Goal: Task Accomplishment & Management: Complete application form

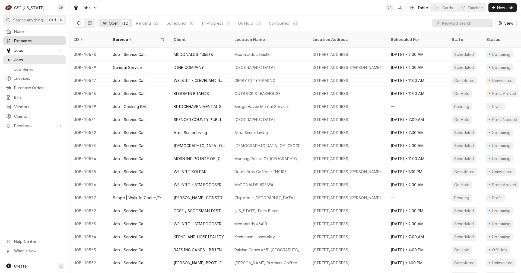
click at [26, 41] on span "Estimates" at bounding box center [38, 41] width 49 height 6
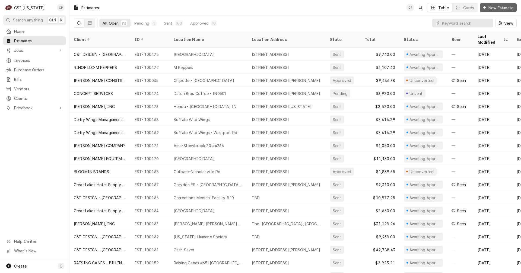
click at [500, 8] on span "New Estimate" at bounding box center [500, 8] width 27 height 6
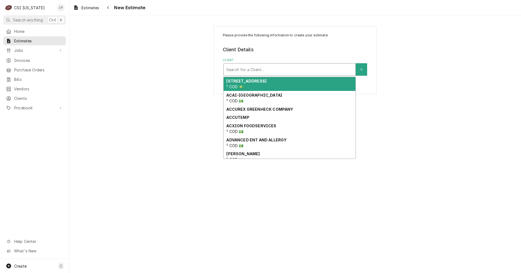
click at [253, 71] on div "Client" at bounding box center [289, 70] width 126 height 10
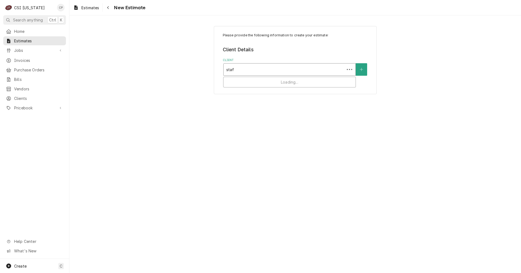
type input "staff"
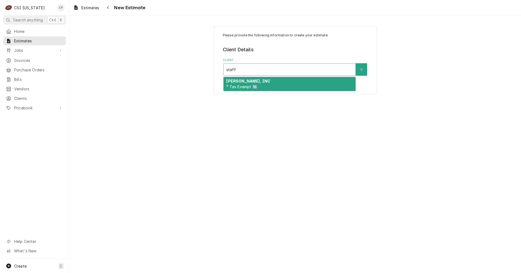
click at [252, 83] on strong "STAFFORD-SMITH, INC" at bounding box center [248, 81] width 44 height 5
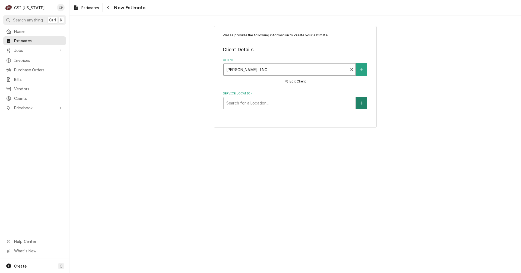
click at [358, 103] on button "Service Location" at bounding box center [361, 103] width 11 height 12
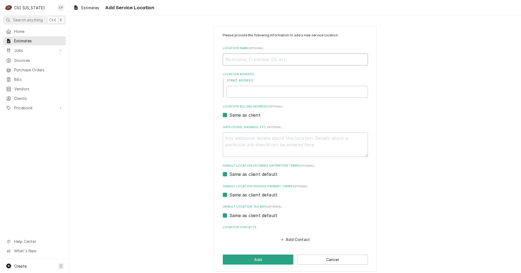
click at [355, 58] on input "Location Name ( optional )" at bounding box center [295, 59] width 145 height 12
click at [337, 259] on button "Cancel" at bounding box center [332, 259] width 71 height 10
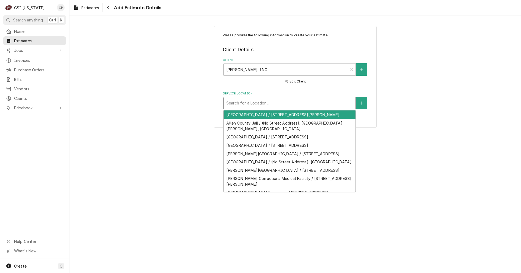
click at [241, 103] on div "Service Location" at bounding box center [289, 103] width 126 height 10
type input "f"
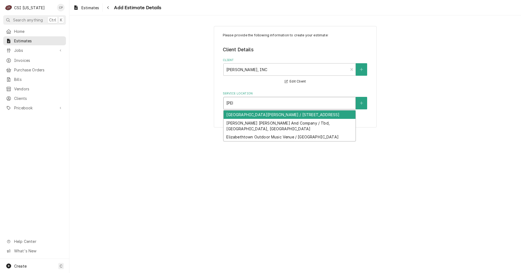
type input "eli l"
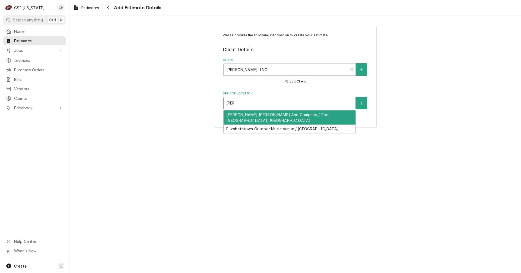
click at [257, 114] on div "Eli Lilly And Company / Tbd, Indianapolis, IN" at bounding box center [289, 117] width 132 height 14
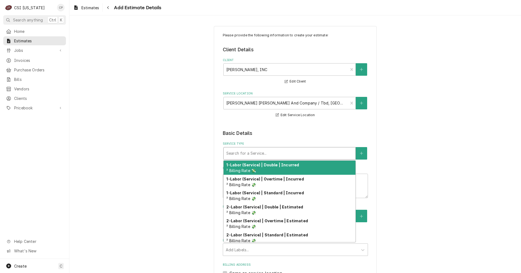
click at [257, 152] on div "Service Type" at bounding box center [289, 153] width 126 height 10
type textarea "x"
type input "s"
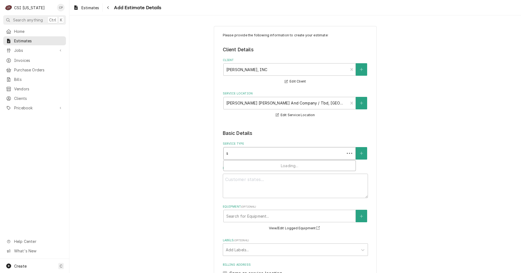
type textarea "x"
type input "se"
type textarea "x"
type input "set"
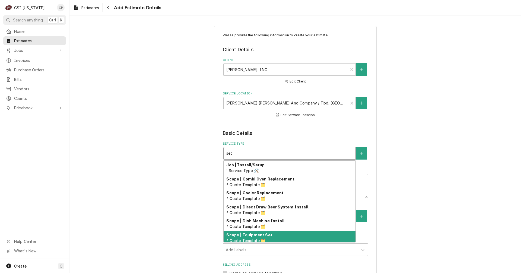
click at [259, 239] on span "³ Quote Template 🗂️" at bounding box center [245, 240] width 39 height 5
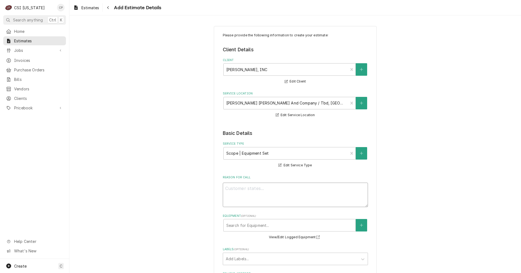
click at [251, 193] on textarea "Reason For Call" at bounding box center [295, 194] width 145 height 24
type textarea "x"
type textarea "s"
type textarea "x"
type textarea "se"
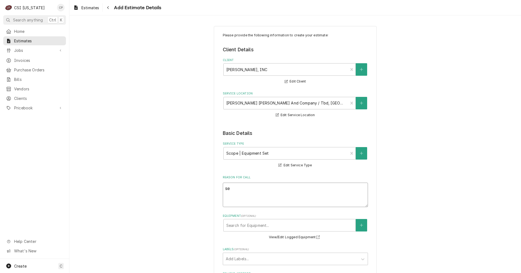
type textarea "x"
type textarea "set"
type textarea "x"
type textarea "setn"
type textarea "x"
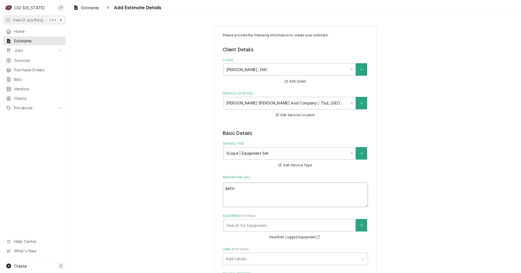
type textarea "set"
type textarea "x"
type textarea "set"
type textarea "x"
type textarea "set i"
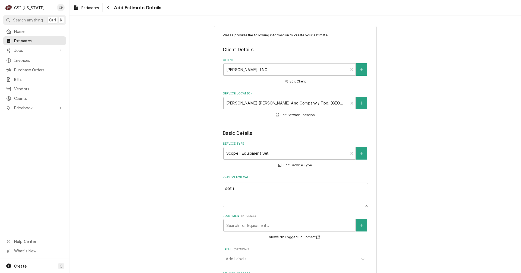
type textarea "x"
type textarea "set in"
type textarea "x"
type textarea "set in"
type textarea "x"
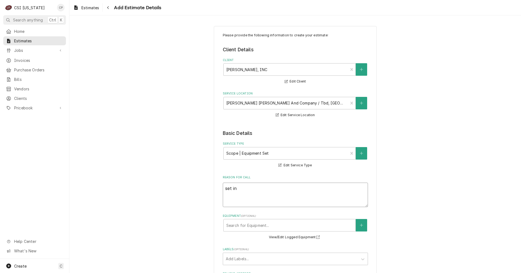
type textarea "set in p"
type textarea "x"
type textarea "set in pl"
type textarea "x"
type textarea "set in pla"
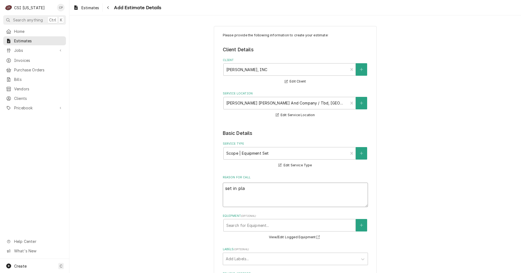
type textarea "x"
type textarea "set in plac"
type textarea "x"
type textarea "set in place"
type textarea "x"
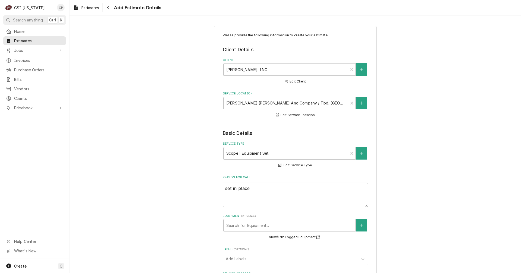
type textarea "set in place"
type textarea "x"
type textarea "set in place c"
type textarea "x"
type textarea "set in place cu"
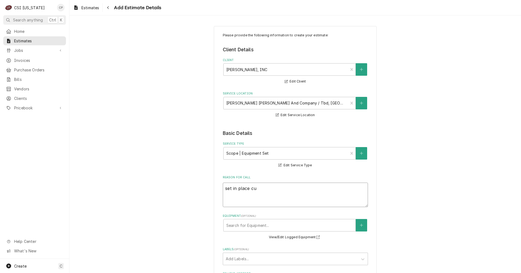
type textarea "x"
type textarea "set in place cus"
type textarea "x"
type textarea "set in place cust"
type textarea "x"
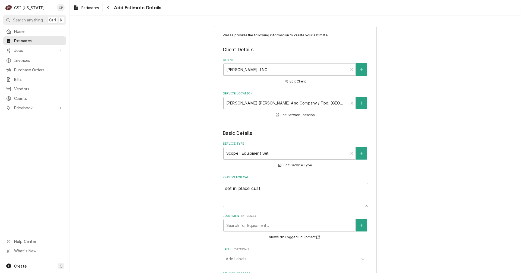
type textarea "set in place custo"
type textarea "x"
type textarea "set in place custom"
type textarea "x"
type textarea "set in place custome"
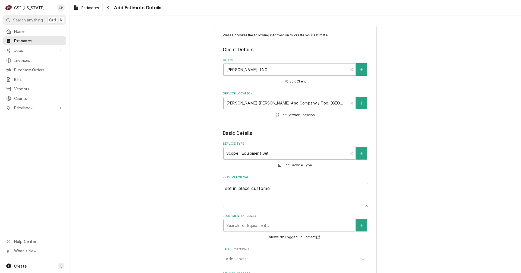
type textarea "x"
type textarea "set in place customer"
type textarea "x"
type textarea "set in place customer"
type textarea "x"
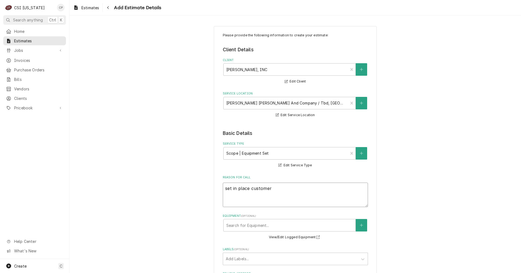
type textarea "set in place customer e"
type textarea "x"
type textarea "set in place customer eq"
type textarea "x"
type textarea "set in place customer equ"
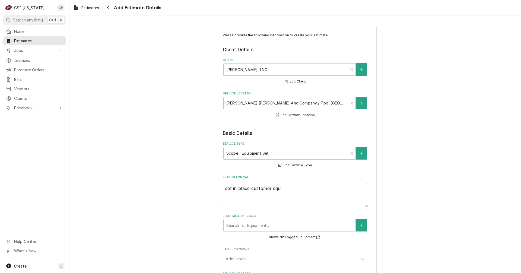
type textarea "x"
type textarea "set in place customer equi"
type textarea "x"
type textarea "set in place customer equip"
type textarea "x"
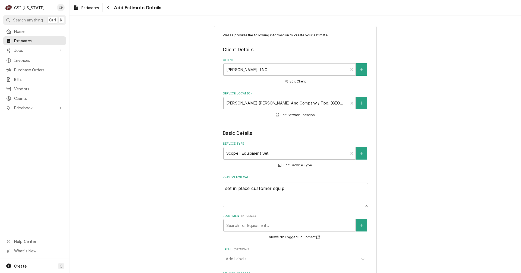
type textarea "set in place customer equipm"
type textarea "x"
type textarea "set in place customer equipme"
type textarea "x"
type textarea "set in place customer equipmen"
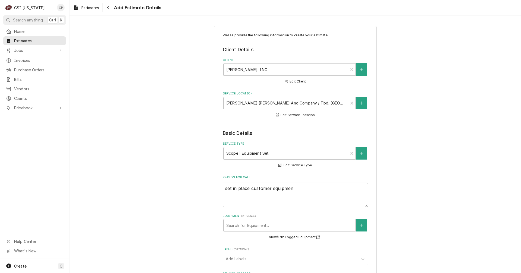
type textarea "x"
type textarea "set in place customer equipment"
type textarea "x"
type textarea "set in place customer equipment"
type textarea "x"
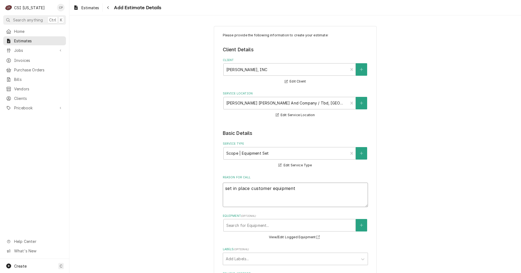
type textarea "set in place customer equipment p"
type textarea "x"
type textarea "set in place customer equipment pe"
type textarea "x"
type textarea "set in place customer equipment per"
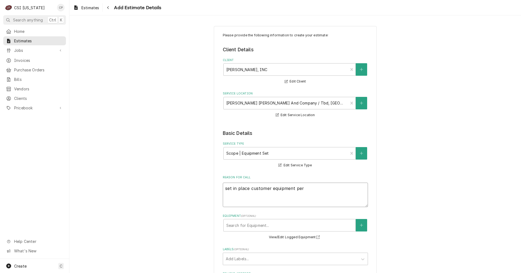
type textarea "x"
type textarea "set in place customer equipment per"
type textarea "x"
type textarea "set in place customer equipment per p"
type textarea "x"
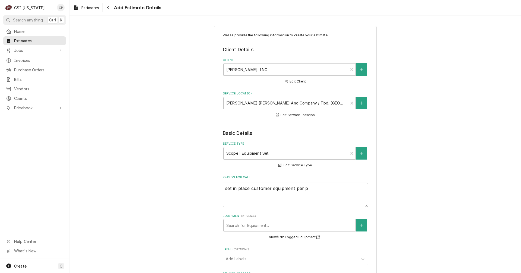
type textarea "set in place customer equipment per pl"
type textarea "x"
type textarea "set in place customer equipment per pla"
type textarea "x"
type textarea "set in place customer equipment per plan"
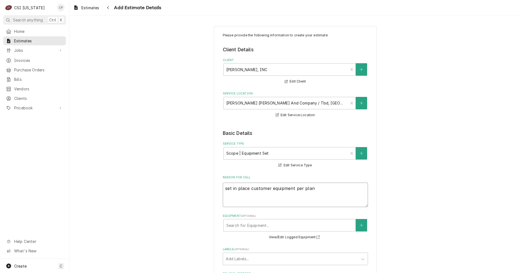
type textarea "x"
type textarea "set in place customer equipment per plant"
type textarea "x"
type textarea "set in place customer equipment per plan"
type textarea "x"
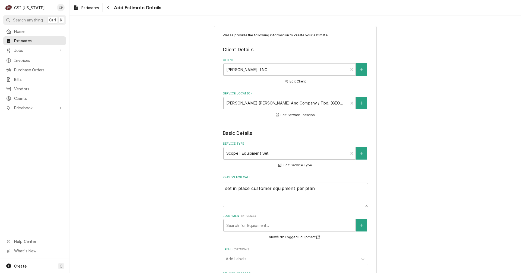
type textarea "set in place customer equipment per plans"
type textarea "x"
type textarea "set in place customer equipment per plans"
type textarea "x"
type textarea "set in place customer equipment per plans a"
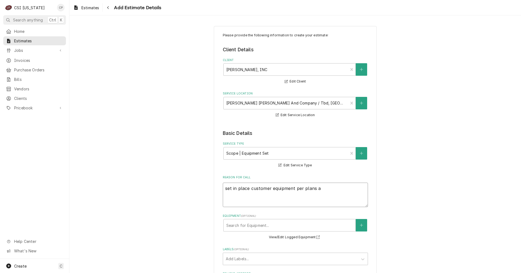
type textarea "x"
type textarea "set in place customer equipment per plans an"
type textarea "x"
type textarea "set in place customer equipment per plans and"
type textarea "x"
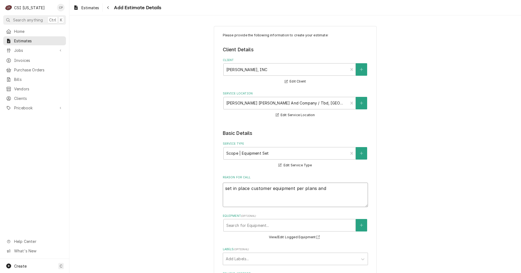
type textarea "set in place customer equipment per plans an"
type textarea "x"
type textarea "set in place customer equipment per plans a"
type textarea "x"
type textarea "set in place customer equipment per plans"
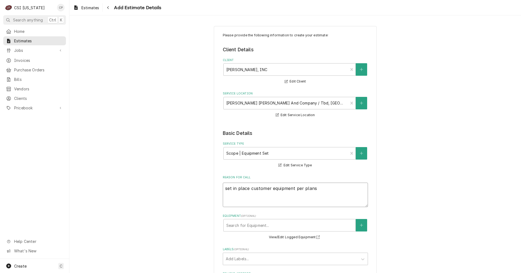
type textarea "x"
type textarea "set in place customer equipment per plans"
type textarea "x"
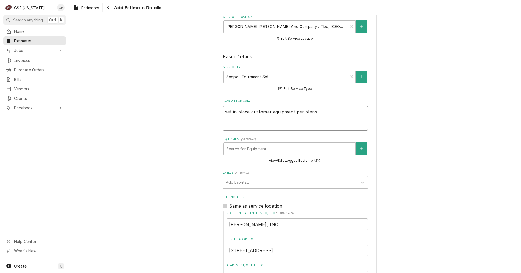
scroll to position [81, 0]
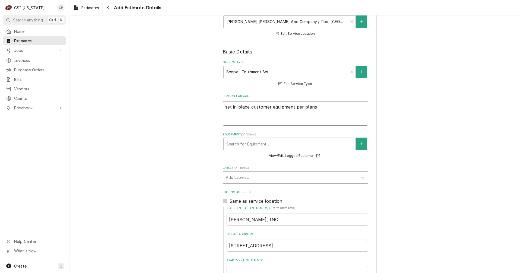
type textarea "set in place customer equipment per plans"
click at [233, 182] on div "Labels" at bounding box center [290, 177] width 129 height 10
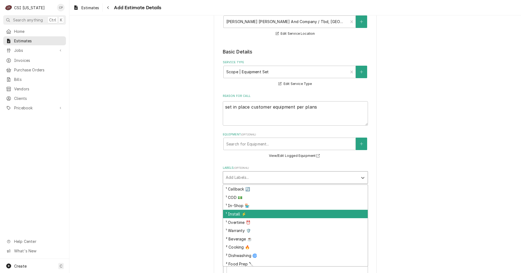
click at [234, 216] on div "¹ Install ⚡️" at bounding box center [295, 214] width 145 height 8
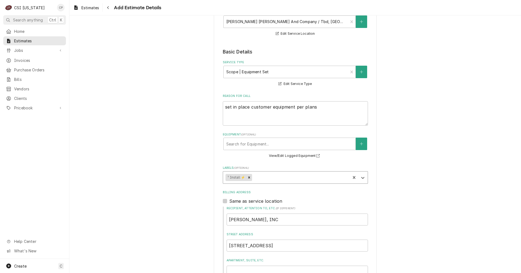
type textarea "x"
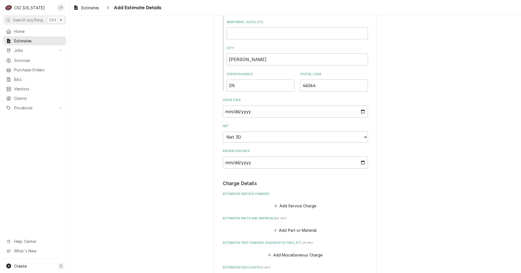
scroll to position [353, 0]
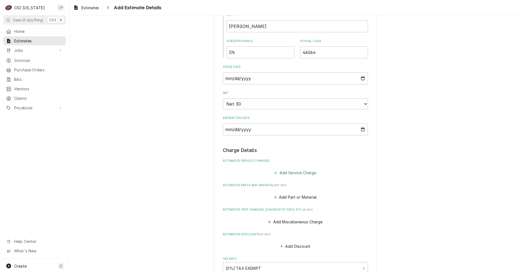
click at [293, 173] on button "Add Service Charge" at bounding box center [295, 173] width 44 height 8
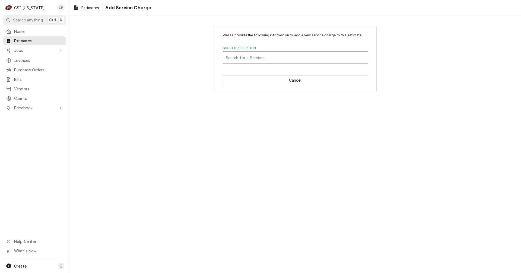
click at [251, 59] on div "Short Description" at bounding box center [295, 58] width 139 height 10
type input "set"
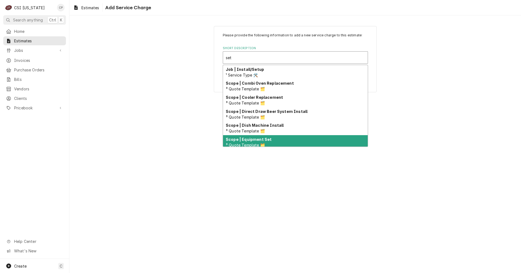
click at [253, 143] on span "³ Quote Template 🗂️" at bounding box center [245, 145] width 39 height 5
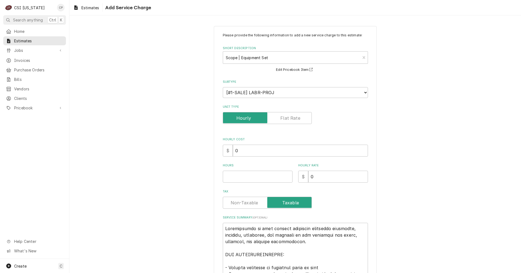
type textarea "x"
click at [288, 117] on label "Unit Type" at bounding box center [267, 118] width 89 height 12
click at [288, 117] on input "Unit Type" at bounding box center [267, 118] width 84 height 12
checkbox input "true"
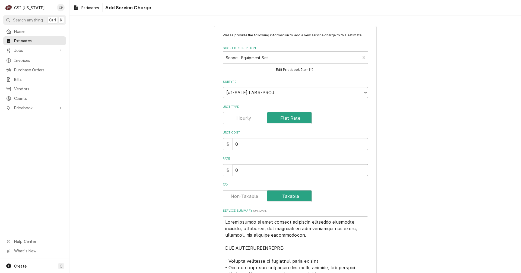
drag, startPoint x: 230, startPoint y: 171, endPoint x: 227, endPoint y: 172, distance: 3.6
click at [227, 172] on div "$ 0" at bounding box center [295, 170] width 145 height 12
click at [254, 171] on input "0" at bounding box center [300, 170] width 135 height 12
drag, startPoint x: 254, startPoint y: 171, endPoint x: 224, endPoint y: 174, distance: 30.8
click at [224, 174] on div "$ 0" at bounding box center [295, 170] width 145 height 12
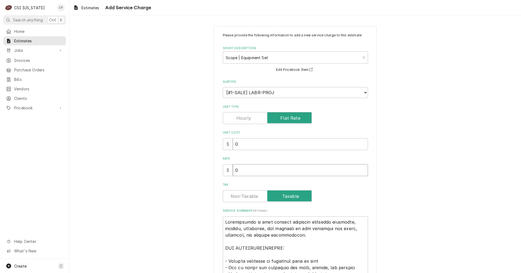
type textarea "x"
type input "1"
type textarea "x"
type input "15"
type textarea "x"
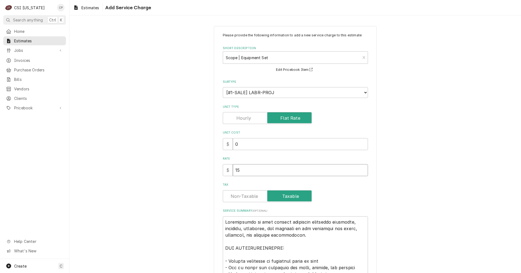
type input "151"
type textarea "x"
type input "1517"
type textarea "x"
type input "15177"
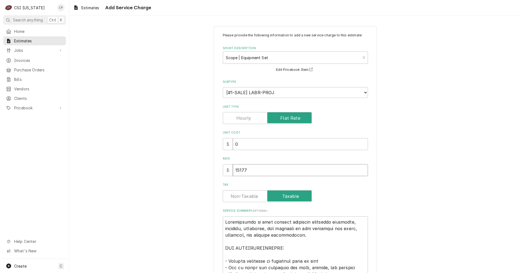
type textarea "x"
type input "151775"
type textarea "x"
type input "151775.0"
type textarea "x"
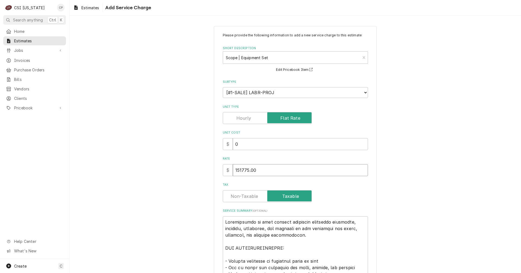
type input "151775.00"
type textarea "x"
click at [249, 196] on label "Tax" at bounding box center [267, 196] width 89 height 12
click at [249, 196] on input "Tax" at bounding box center [267, 196] width 84 height 12
checkbox input "false"
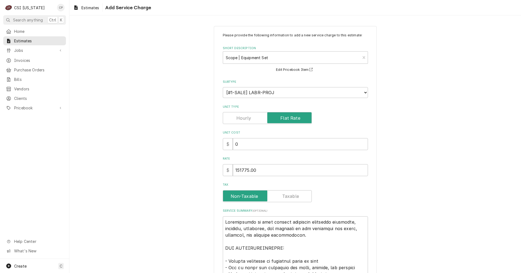
click at [188, 230] on div "Please provide the following information to add a new service charge to this es…" at bounding box center [294, 258] width 451 height 474
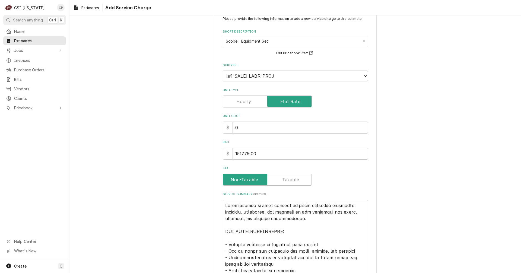
scroll to position [81, 0]
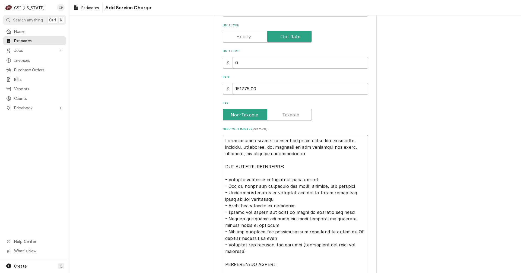
click at [344, 141] on textarea "Service Summary ( optional )" at bounding box center [295, 258] width 145 height 246
type textarea "x"
type textarea "Installation of food service equipment including receiving , assembly, placemen…"
type textarea "x"
type textarea "Installation of food service equipment including receiving o, assembly, placeme…"
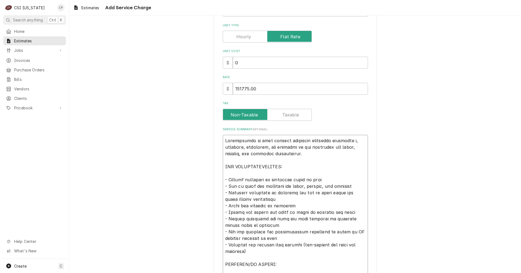
type textarea "x"
type textarea "Installation of food service equipment including receiving on, assembly, placem…"
type textarea "x"
type textarea "Installation of food service equipment including receiving on , assembly, place…"
type textarea "x"
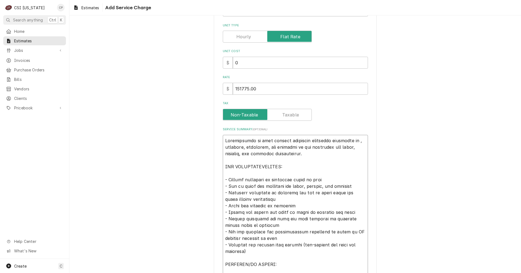
type textarea "Installation of food service equipment including receiving on s, assembly, plac…"
type textarea "x"
type textarea "Installation of food service equipment including receiving on si, assembly, pla…"
type textarea "x"
type textarea "Installation of food service equipment including receiving on sit, assembly, pl…"
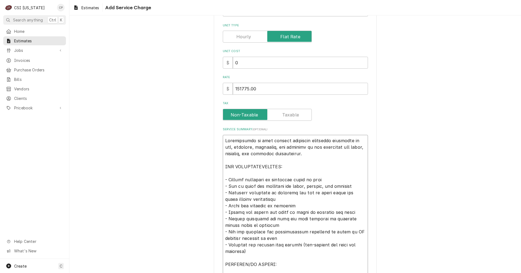
type textarea "x"
type textarea "Installation of food service equipment including receiving on site, assembly, p…"
type textarea "x"
click at [300, 155] on textarea "Service Summary ( optional )" at bounding box center [295, 258] width 145 height 246
drag, startPoint x: 308, startPoint y: 154, endPoint x: 216, endPoint y: 141, distance: 93.0
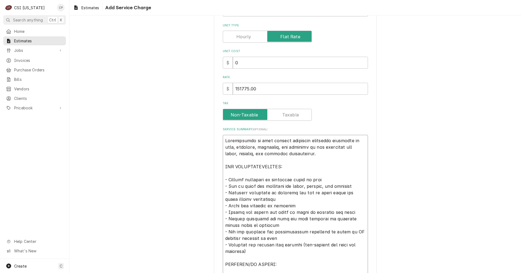
click at [216, 141] on div "Please provide the following information to add a new service charge to this es…" at bounding box center [295, 177] width 163 height 464
type textarea "Installation of food service equipment including receiving on site, assembly, p…"
click at [178, 178] on div "Please provide the following information to add a new service charge to this es…" at bounding box center [294, 177] width 451 height 474
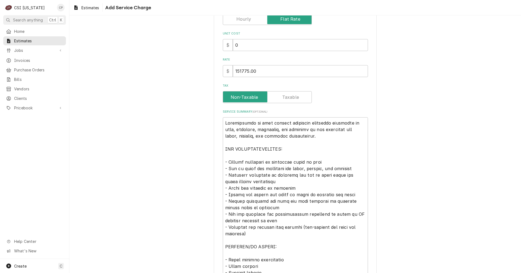
scroll to position [108, 0]
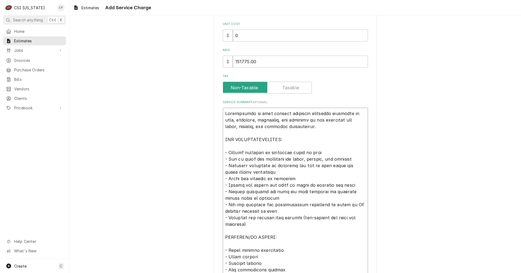
click at [270, 171] on textarea "Service Summary ( optional )" at bounding box center [295, 231] width 145 height 246
type textarea "x"
type textarea "Installation of food service equipment including receiving on site, assembly, p…"
type textarea "x"
type textarea "Installation of food service equipment including receiving on site, assembly, p…"
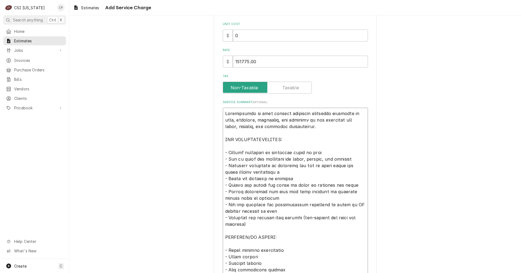
type textarea "x"
type textarea "Installation of food service equipment including receiving on site, assembly, p…"
type textarea "x"
type textarea "Installation of food service equipment including receiving on site, assembly, p…"
type textarea "x"
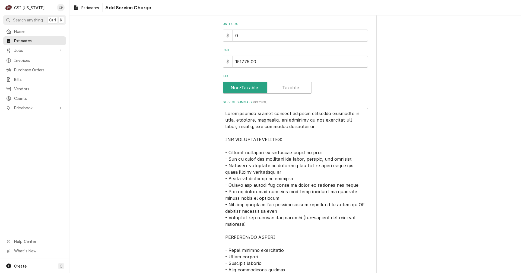
type textarea "Installation of food service equipment including receiving on site, assembly, p…"
type textarea "x"
type textarea "Installation of food service equipment including receiving on site, assembly, p…"
type textarea "x"
type textarea "Installation of food service equipment including receiving on site, assembly, p…"
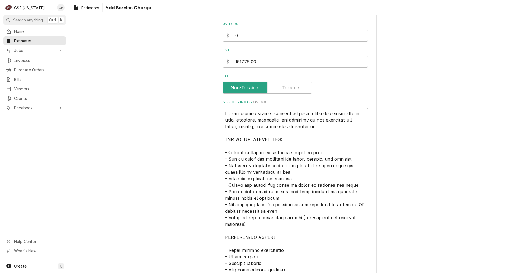
type textarea "x"
type textarea "Installation of food service equipment including receiving on site, assembly, p…"
type textarea "x"
type textarea "Installation of food service equipment including receiving on site, assembly, p…"
type textarea "x"
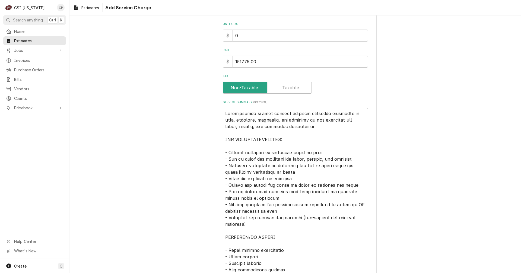
type textarea "Installation of food service equipment including receiving on site, assembly, p…"
type textarea "x"
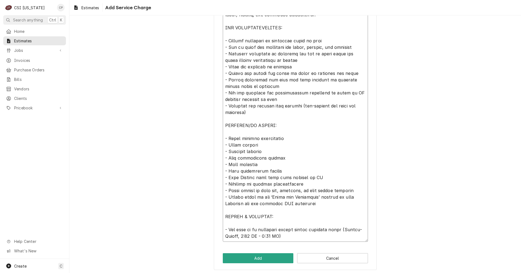
scroll to position [222, 0]
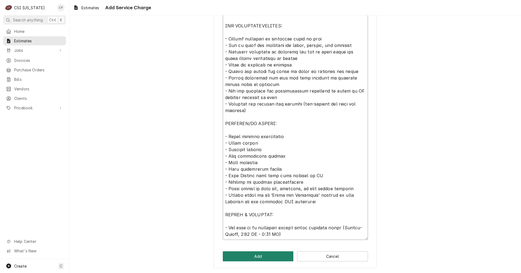
type textarea "Installation of food service equipment including receiving on site, assembly, p…"
click at [268, 259] on button "Add" at bounding box center [258, 256] width 71 height 10
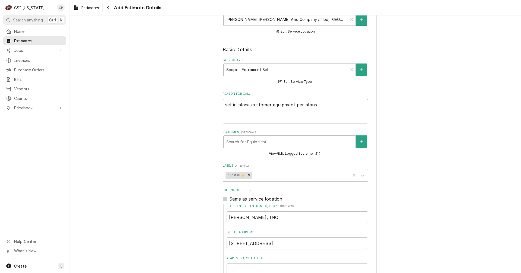
scroll to position [75, 0]
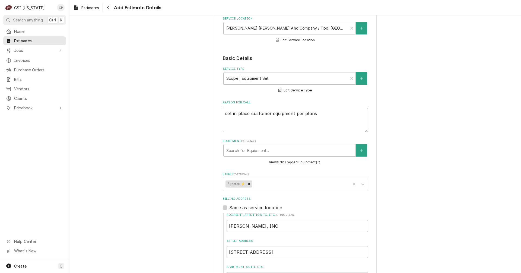
drag, startPoint x: 316, startPoint y: 115, endPoint x: 218, endPoint y: 117, distance: 97.9
paste textarea "Installation of food service equipment including receiving on site, assembly, p…"
type textarea "x"
type textarea "Installation of food service equipment including receiving on site, assembly, p…"
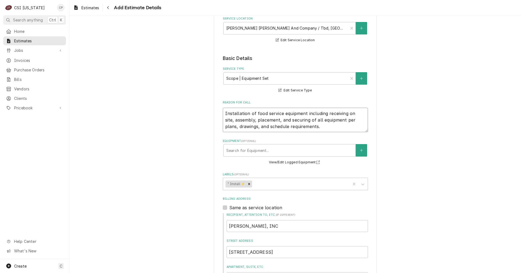
type textarea "x"
type textarea "Installation of food service equipment including receiving on site, assembly, p…"
type textarea "x"
type textarea "Installation of food service equipment including receiving on site, assembly, p…"
type textarea "x"
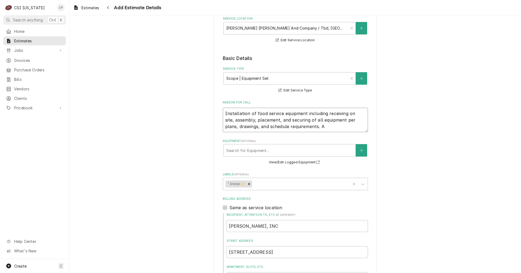
type textarea "Installation of food service equipment including receiving on site, assembly, p…"
type textarea "x"
type textarea "Installation of food service equipment including receiving on site, assembly, p…"
type textarea "x"
type textarea "Installation of food service equipment including receiving on site, assembly, p…"
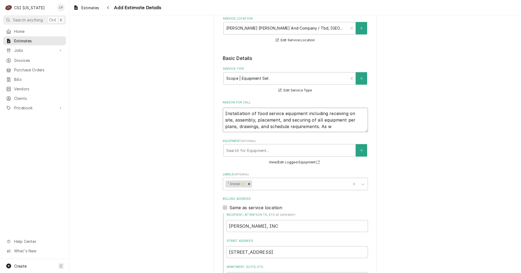
type textarea "x"
type textarea "Installation of food service equipment including receiving on site, assembly, p…"
type textarea "x"
type textarea "Installation of food service equipment including receiving on site, assembly, p…"
type textarea "x"
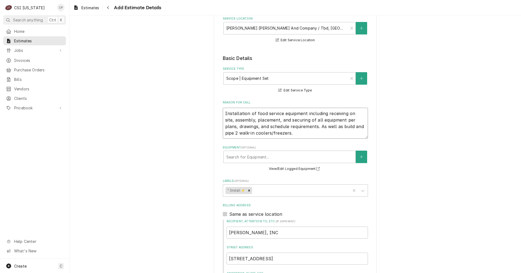
click at [223, 113] on textarea "Installation of food service equipment including receiving on site, assembly, p…" at bounding box center [295, 123] width 145 height 31
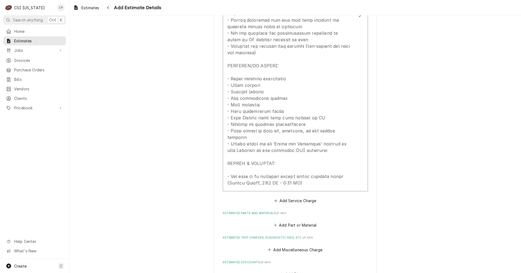
scroll to position [726, 0]
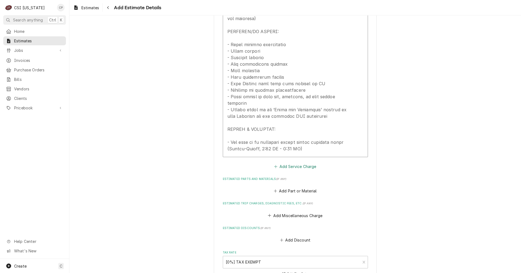
click at [303, 162] on button "Add Service Charge" at bounding box center [295, 166] width 44 height 8
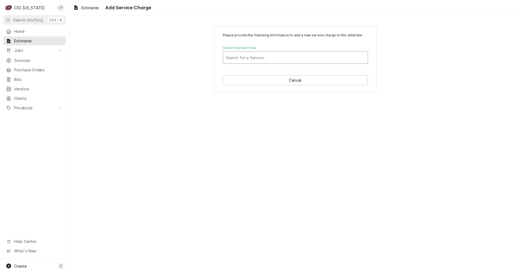
click at [259, 59] on div "Short Description" at bounding box center [295, 58] width 139 height 10
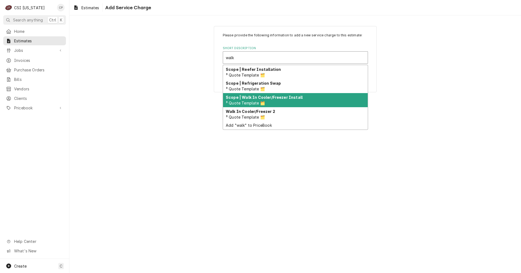
click at [273, 98] on strong "Scope | Walk In Cooler/Freezer Install" at bounding box center [264, 97] width 77 height 5
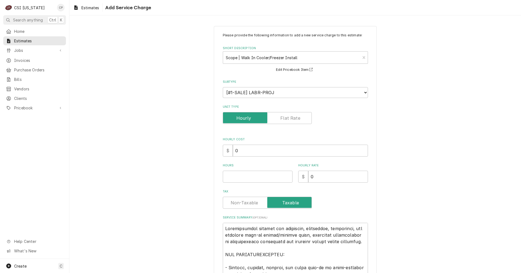
click at [283, 116] on label "Unit Type" at bounding box center [267, 118] width 89 height 12
click at [283, 116] on input "Unit Type" at bounding box center [267, 118] width 84 height 12
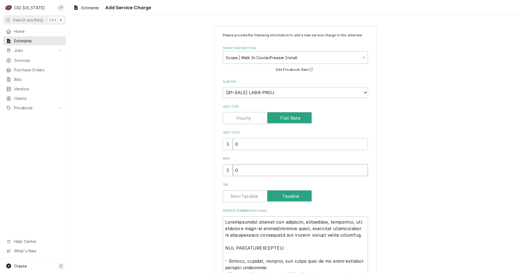
drag, startPoint x: 236, startPoint y: 170, endPoint x: 218, endPoint y: 172, distance: 17.8
click at [219, 172] on div "Please provide the following information to add a new service charge to this es…" at bounding box center [295, 232] width 163 height 412
click at [245, 194] on label "Tax" at bounding box center [267, 196] width 89 height 12
click at [245, 194] on input "Tax" at bounding box center [267, 196] width 84 height 12
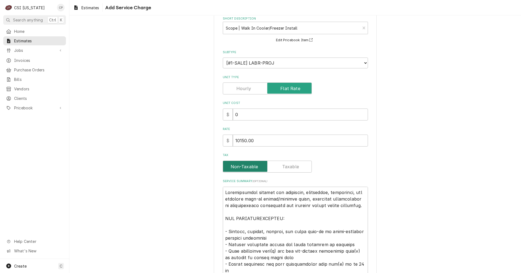
scroll to position [108, 0]
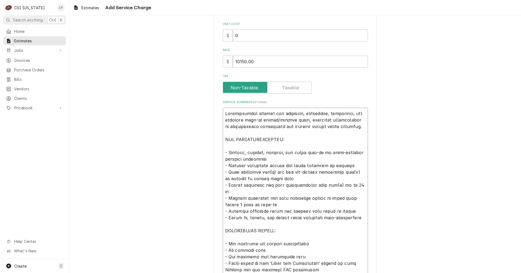
drag, startPoint x: 348, startPoint y: 114, endPoint x: 326, endPoint y: 112, distance: 22.1
click at [326, 112] on textarea "Service Summary ( optional )" at bounding box center [295, 205] width 145 height 194
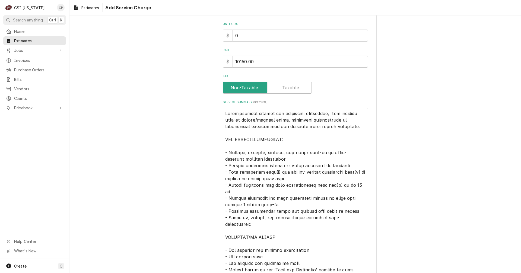
click at [299, 114] on textarea "Service Summary ( optional )" at bounding box center [295, 205] width 145 height 194
drag, startPoint x: 298, startPoint y: 121, endPoint x: 272, endPoint y: 119, distance: 26.6
click at [272, 119] on textarea "Service Summary ( optional )" at bounding box center [295, 205] width 145 height 194
click at [242, 153] on textarea "Service Summary ( optional )" at bounding box center [295, 205] width 145 height 194
click at [295, 152] on textarea "Service Summary ( optional )" at bounding box center [295, 205] width 145 height 194
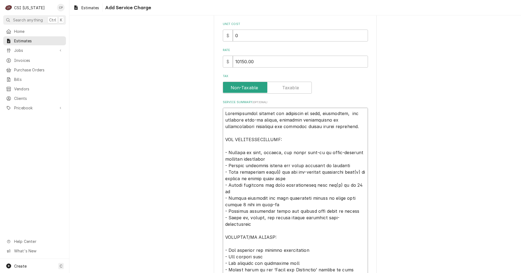
click at [275, 171] on textarea "Service Summary ( optional )" at bounding box center [295, 205] width 145 height 194
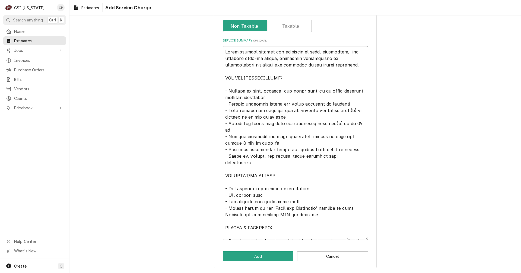
drag, startPoint x: 289, startPoint y: 111, endPoint x: 313, endPoint y: 110, distance: 24.4
click at [313, 110] on textarea "Service Summary ( optional )" at bounding box center [295, 143] width 145 height 194
click at [326, 110] on textarea "Service Summary ( optional )" at bounding box center [295, 143] width 145 height 194
drag, startPoint x: 328, startPoint y: 110, endPoint x: 346, endPoint y: 111, distance: 18.2
click at [346, 111] on textarea "Service Summary ( optional )" at bounding box center [295, 143] width 145 height 194
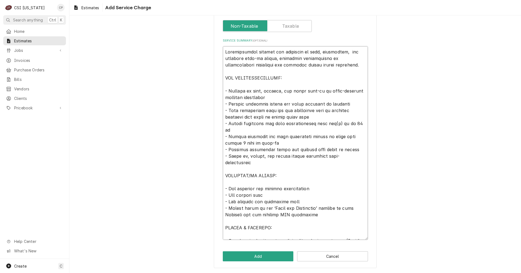
click at [329, 123] on textarea "Service Summary ( optional )" at bounding box center [295, 143] width 145 height 194
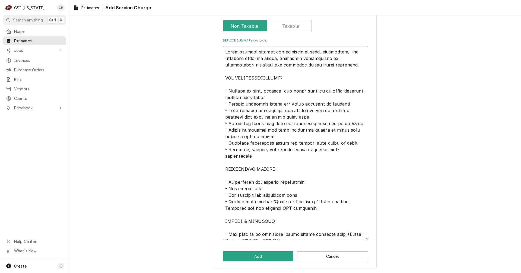
click at [229, 169] on textarea "Service Summary ( optional )" at bounding box center [295, 143] width 145 height 194
click at [259, 257] on button "Add" at bounding box center [258, 256] width 71 height 10
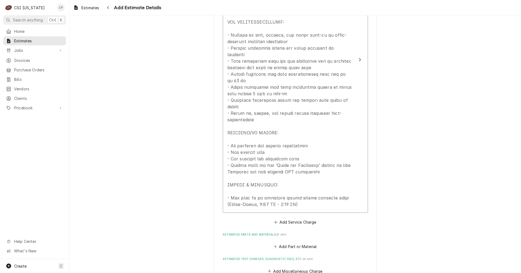
scroll to position [980, 0]
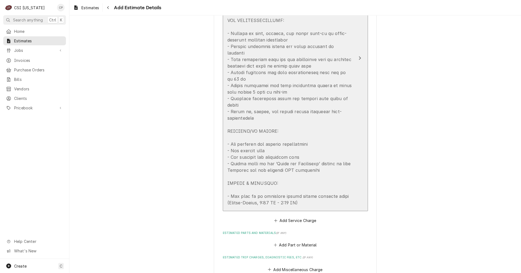
click at [358, 56] on icon "Update Line Item" at bounding box center [359, 58] width 3 height 4
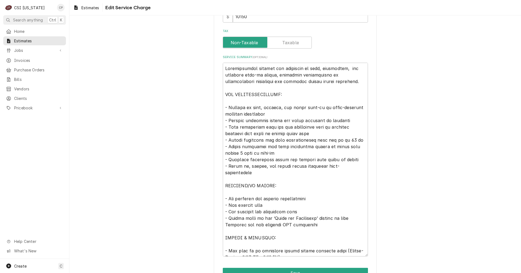
scroll to position [184, 0]
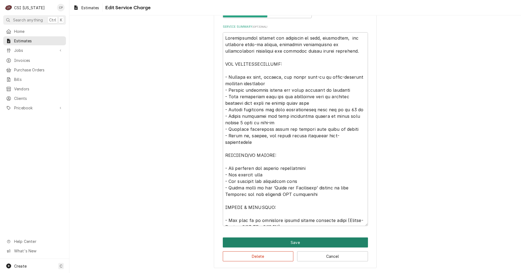
click at [289, 245] on button "Save" at bounding box center [295, 242] width 145 height 10
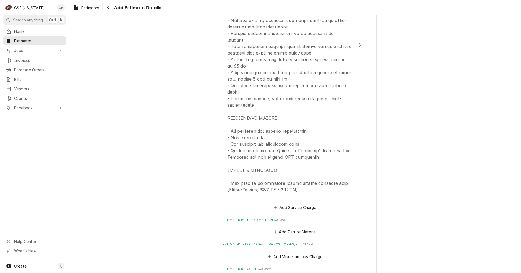
scroll to position [1020, 0]
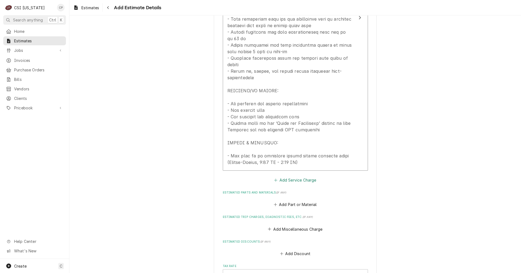
click at [307, 176] on button "Add Service Charge" at bounding box center [295, 180] width 44 height 8
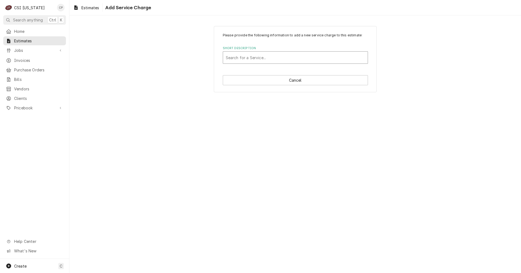
drag, startPoint x: 254, startPoint y: 50, endPoint x: 256, endPoint y: 55, distance: 5.3
click at [254, 52] on div "Short Description Search for a Service..." at bounding box center [295, 55] width 145 height 18
click at [283, 57] on div "Short Description" at bounding box center [295, 58] width 139 height 10
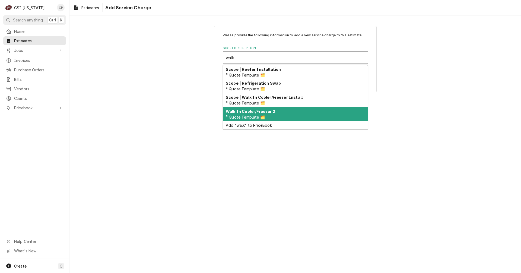
click at [263, 115] on span "³ Quote Template 🗂️" at bounding box center [245, 117] width 39 height 5
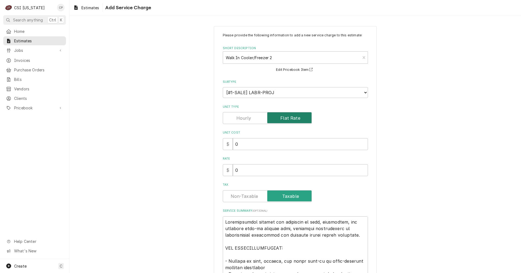
click at [249, 119] on input "Unit Type" at bounding box center [267, 118] width 84 height 12
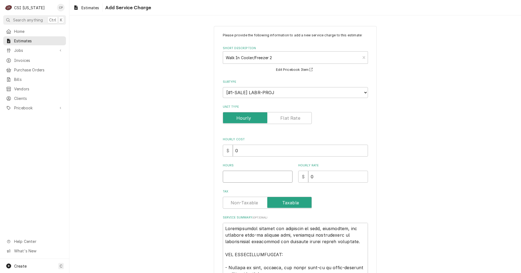
click at [248, 180] on input "Hours" at bounding box center [258, 177] width 70 height 12
click at [289, 115] on label "Unit Type" at bounding box center [267, 118] width 89 height 12
click at [289, 115] on input "Unit Type" at bounding box center [267, 118] width 84 height 12
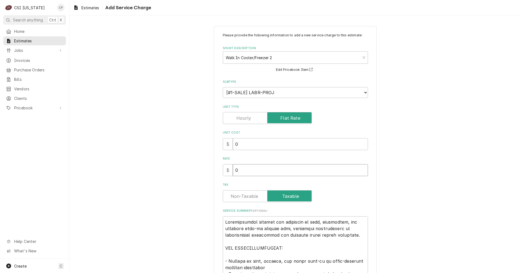
drag, startPoint x: 248, startPoint y: 171, endPoint x: 182, endPoint y: 177, distance: 66.1
click at [182, 177] on div "Please provide the following information to add a new service charge to this es…" at bounding box center [294, 232] width 451 height 422
click at [241, 194] on label "Tax" at bounding box center [267, 196] width 89 height 12
click at [241, 194] on input "Tax" at bounding box center [267, 196] width 84 height 12
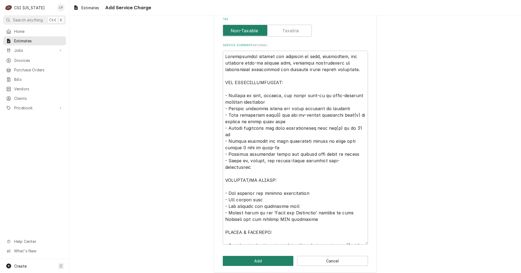
scroll to position [170, 0]
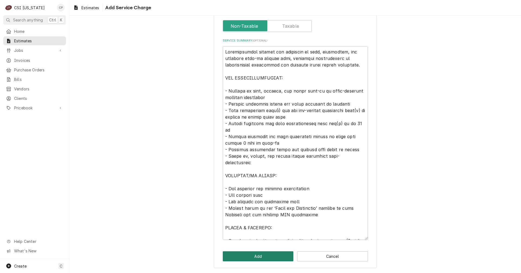
click at [268, 257] on button "Add" at bounding box center [258, 256] width 71 height 10
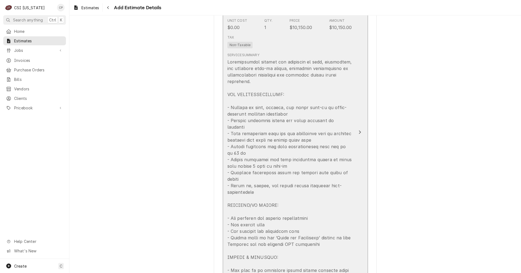
scroll to position [898, 0]
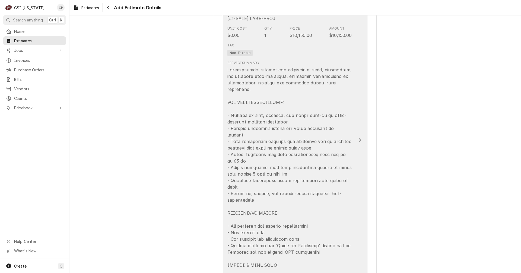
click at [358, 138] on icon "Update Line Item" at bounding box center [359, 140] width 3 height 4
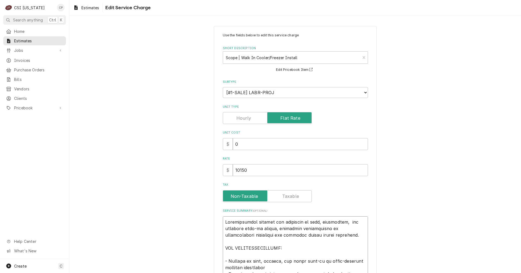
drag, startPoint x: 224, startPoint y: 221, endPoint x: 335, endPoint y: 236, distance: 111.8
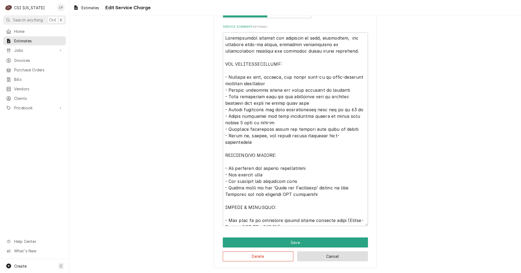
click at [329, 256] on button "Cancel" at bounding box center [332, 256] width 71 height 10
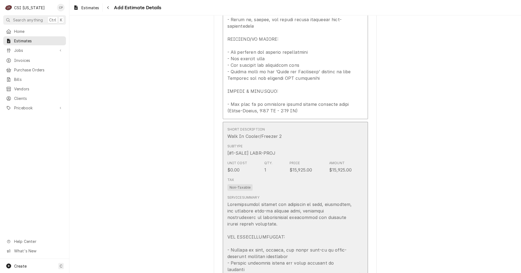
scroll to position [1074, 0]
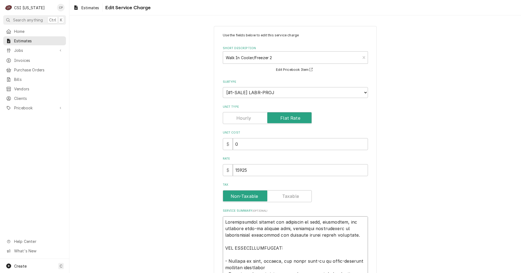
drag, startPoint x: 223, startPoint y: 220, endPoint x: 335, endPoint y: 235, distance: 113.1
paste textarea "and erecting walk-in cooler"
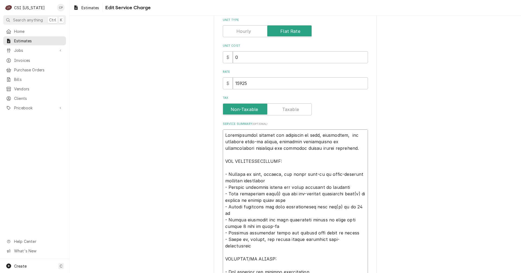
scroll to position [108, 0]
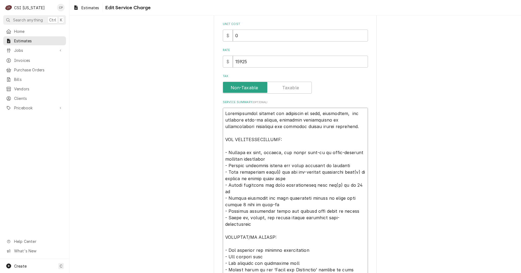
click at [270, 172] on textarea "Service Summary ( optional )" at bounding box center [295, 205] width 145 height 194
click at [274, 170] on textarea "Service Summary ( optional )" at bounding box center [295, 205] width 145 height 194
drag, startPoint x: 291, startPoint y: 171, endPoint x: 315, endPoint y: 172, distance: 24.4
click at [315, 172] on textarea "Service Summary ( optional )" at bounding box center [295, 205] width 145 height 194
click at [324, 172] on textarea "Service Summary ( optional )" at bounding box center [295, 205] width 145 height 194
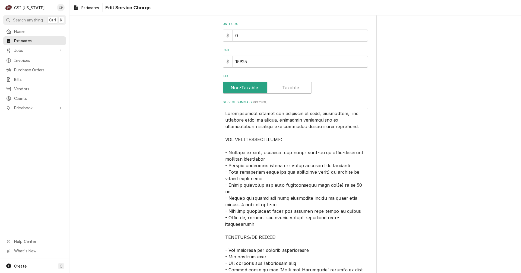
click at [325, 172] on textarea "Service Summary ( optional )" at bounding box center [295, 205] width 145 height 194
drag, startPoint x: 334, startPoint y: 172, endPoint x: 350, endPoint y: 173, distance: 16.8
click at [350, 173] on textarea "Service Summary ( optional )" at bounding box center [295, 205] width 145 height 194
click at [326, 185] on textarea "Service Summary ( optional )" at bounding box center [295, 205] width 145 height 194
click at [328, 185] on textarea "Service Summary ( optional )" at bounding box center [295, 205] width 145 height 194
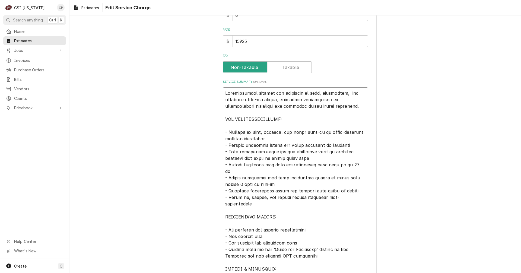
scroll to position [184, 0]
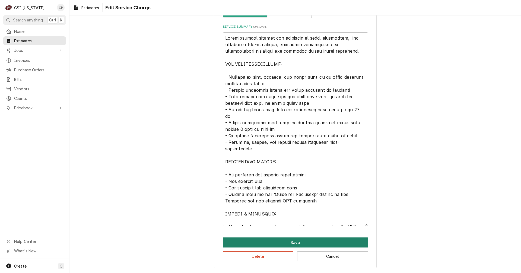
click at [291, 243] on button "Save" at bounding box center [295, 242] width 145 height 10
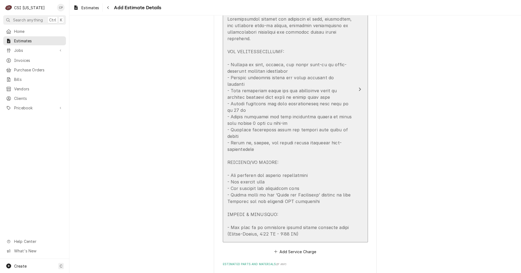
scroll to position [1277, 0]
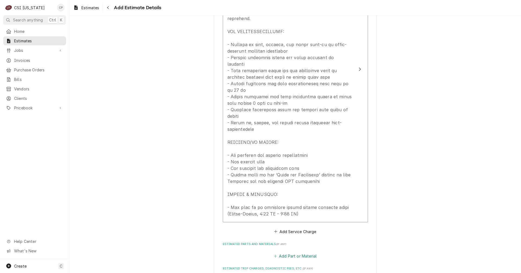
click at [303, 252] on button "Add Part or Material" at bounding box center [295, 256] width 45 height 8
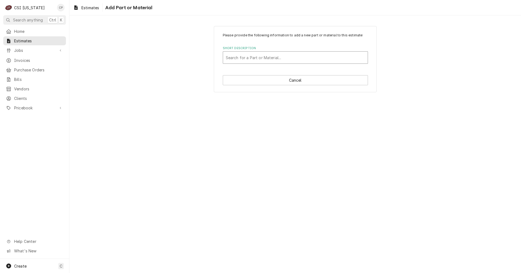
click at [267, 56] on div "Short Description" at bounding box center [295, 58] width 139 height 10
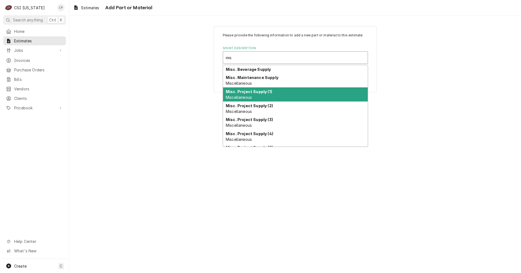
click at [256, 94] on div "Misc. Project Supply (1) Miscellaneous" at bounding box center [295, 94] width 145 height 14
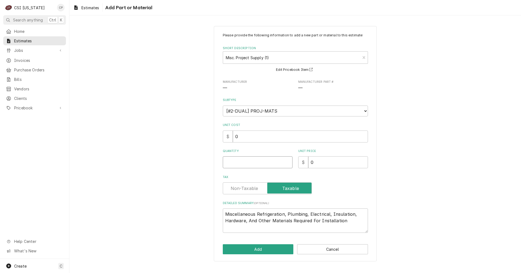
click at [254, 159] on input "Quantity" at bounding box center [258, 162] width 70 height 12
click at [249, 190] on label "Tax" at bounding box center [267, 188] width 89 height 12
click at [249, 190] on input "Tax" at bounding box center [267, 188] width 84 height 12
click at [351, 221] on textarea "Miscellaneous Refrigeration, Plumbing, Electrical, Insulation, Hardware, And Ot…" at bounding box center [295, 220] width 145 height 24
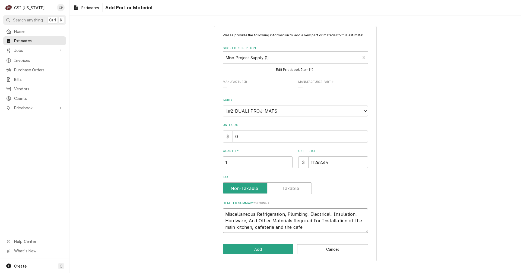
drag, startPoint x: 284, startPoint y: 214, endPoint x: 258, endPoint y: 214, distance: 26.3
click at [258, 214] on textarea "Miscellaneous Refrigeration, Plumbing, Electrical, Insulation, Hardware, And Ot…" at bounding box center [295, 220] width 145 height 24
click at [328, 221] on textarea "Miscellaneous, Plumbing, Electrical, Insulation, Hardware, And Other Materials …" at bounding box center [295, 220] width 145 height 24
click at [228, 226] on textarea "Miscellaneous, Plumbing, Electrical, Insulation, Hardware, And Other Materials …" at bounding box center [295, 220] width 145 height 24
click at [265, 229] on textarea "Miscellaneous, Plumbing, Electrical, Insulation, Hardware, And Other Materials …" at bounding box center [295, 220] width 145 height 24
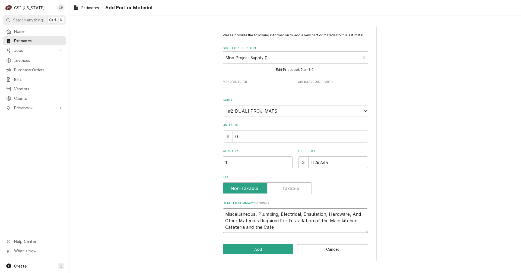
click at [276, 227] on textarea "Miscellaneous, Plumbing, Electrical, Insulation, Hardware, And Other Materials …" at bounding box center [295, 220] width 145 height 24
click at [273, 249] on button "Add" at bounding box center [258, 249] width 71 height 10
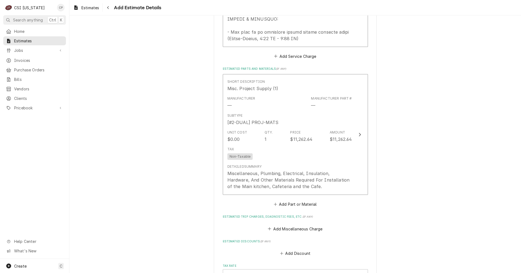
scroll to position [1456, 0]
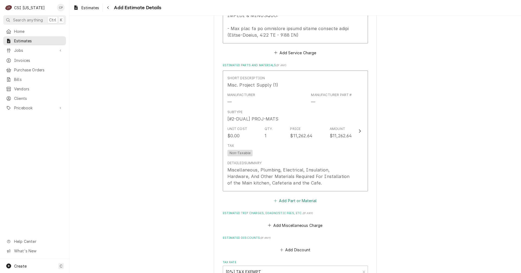
click at [301, 197] on button "Add Part or Material" at bounding box center [295, 201] width 45 height 8
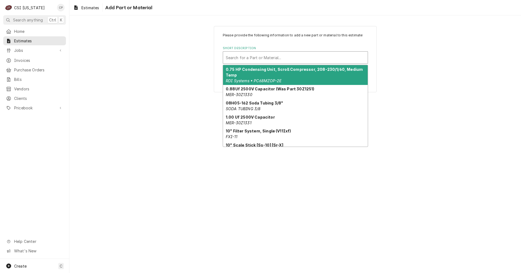
click at [242, 53] on div "Short Description" at bounding box center [295, 58] width 139 height 10
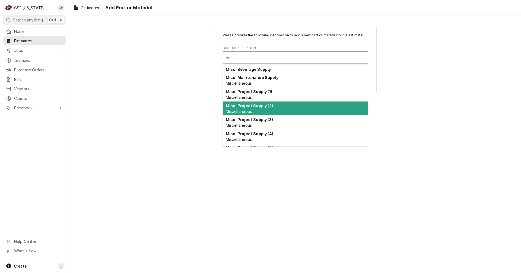
click at [252, 107] on strong "Misc. Project Supply (2)" at bounding box center [249, 105] width 47 height 5
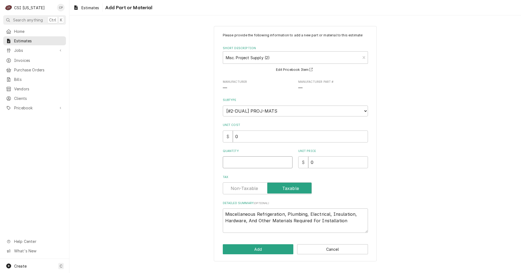
click at [259, 162] on input "Quantity" at bounding box center [258, 162] width 70 height 12
click at [244, 185] on label "Tax" at bounding box center [267, 188] width 89 height 12
click at [244, 185] on input "Tax" at bounding box center [267, 188] width 84 height 12
drag, startPoint x: 344, startPoint y: 221, endPoint x: 346, endPoint y: 218, distance: 3.3
click at [344, 221] on textarea "Miscellaneous Refrigeration, Plumbing, Electrical, Insulation, Hardware, And Ot…" at bounding box center [295, 220] width 145 height 24
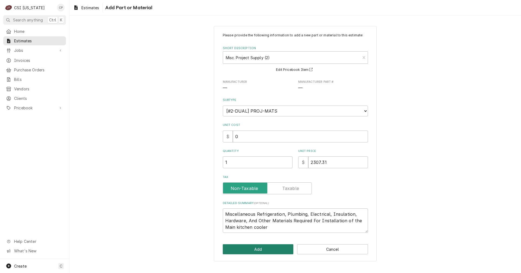
click at [272, 248] on button "Add" at bounding box center [258, 249] width 71 height 10
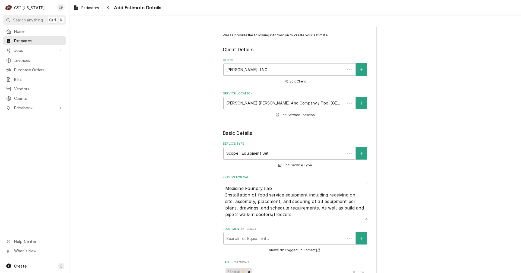
scroll to position [1562, 0]
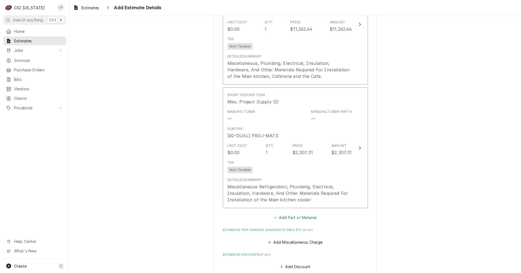
click at [290, 214] on button "Add Part or Material" at bounding box center [295, 218] width 45 height 8
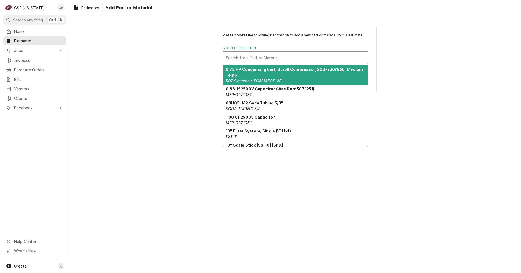
click at [254, 55] on div "Short Description" at bounding box center [295, 58] width 139 height 10
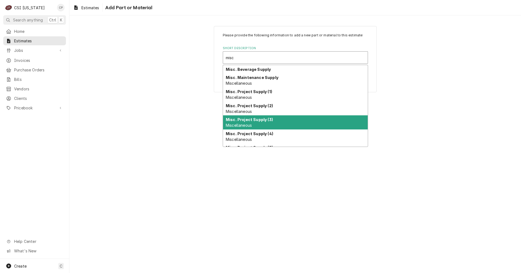
click at [254, 122] on div "Misc. Project Supply (3) Miscellaneous" at bounding box center [295, 122] width 145 height 14
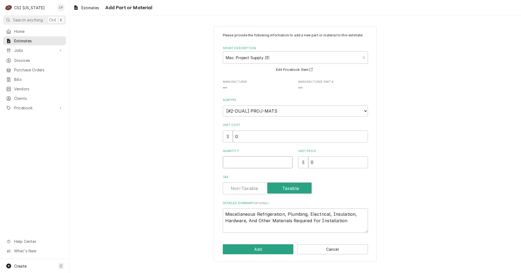
click at [269, 162] on input "Quantity" at bounding box center [258, 162] width 70 height 12
click at [251, 187] on label "Tax" at bounding box center [267, 188] width 89 height 12
click at [251, 187] on input "Tax" at bounding box center [267, 188] width 84 height 12
click at [347, 222] on textarea "Miscellaneous Refrigeration, Plumbing, Electrical, Insulation, Hardware, And Ot…" at bounding box center [295, 220] width 145 height 24
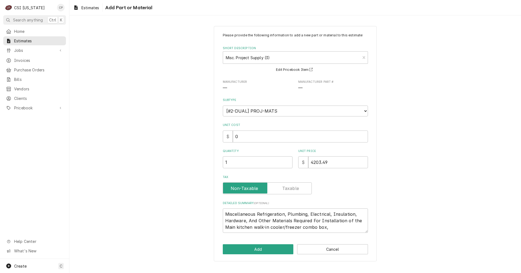
click at [261, 255] on div "Please provide the following information to add a new part or material to this …" at bounding box center [295, 143] width 163 height 235
click at [265, 251] on button "Add" at bounding box center [258, 249] width 71 height 10
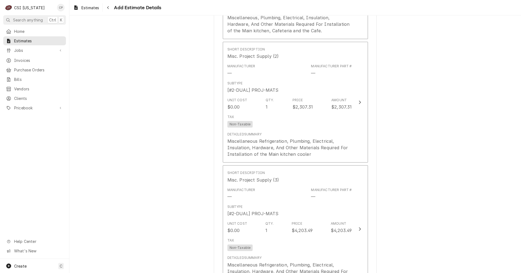
scroll to position [1686, 0]
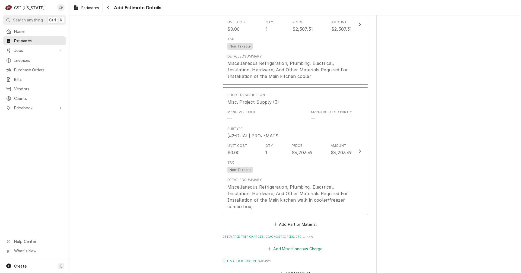
click at [306, 245] on button "Add Miscellaneous Charge" at bounding box center [295, 249] width 56 height 8
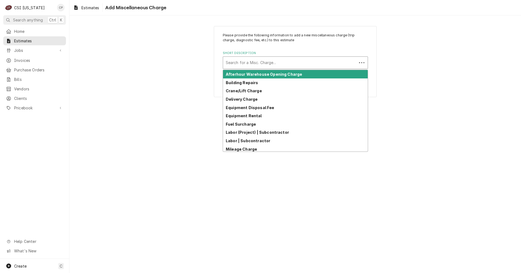
click at [265, 62] on div "Short Description" at bounding box center [290, 63] width 128 height 10
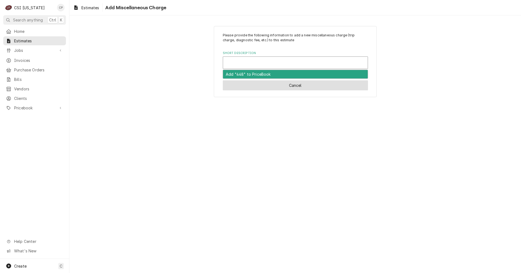
click at [308, 90] on button "Cancel" at bounding box center [295, 85] width 145 height 10
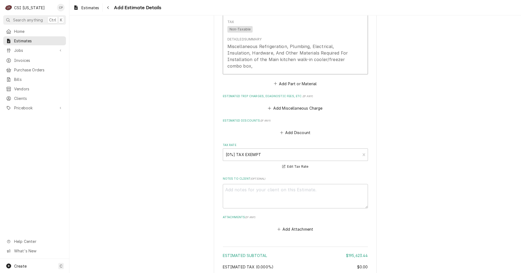
scroll to position [1826, 0]
click at [297, 80] on button "Add Part or Material" at bounding box center [295, 84] width 45 height 8
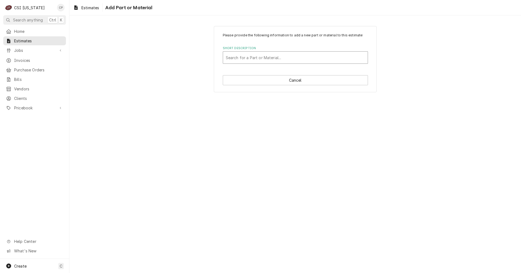
click at [281, 61] on div "Short Description" at bounding box center [295, 58] width 139 height 10
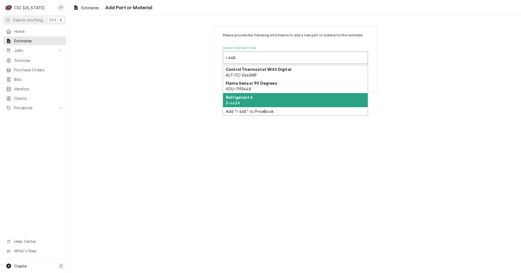
click at [243, 102] on div "Refrigerant 4 R-448A" at bounding box center [295, 100] width 145 height 14
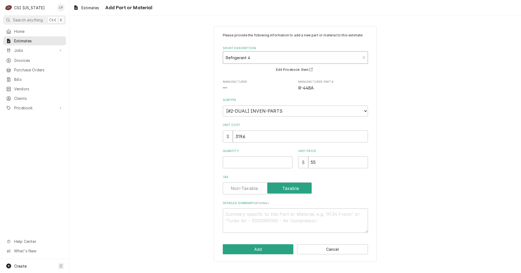
click at [253, 57] on div "Short Description" at bounding box center [292, 58] width 132 height 10
drag, startPoint x: 257, startPoint y: 57, endPoint x: 218, endPoint y: 56, distance: 38.5
click at [218, 56] on div "Please provide the following information to add a new part or material to this …" at bounding box center [295, 143] width 163 height 235
click at [255, 57] on div "Short Description" at bounding box center [292, 58] width 132 height 10
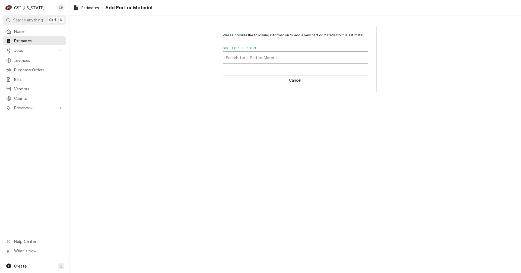
click at [255, 57] on div "Short Description" at bounding box center [295, 58] width 139 height 10
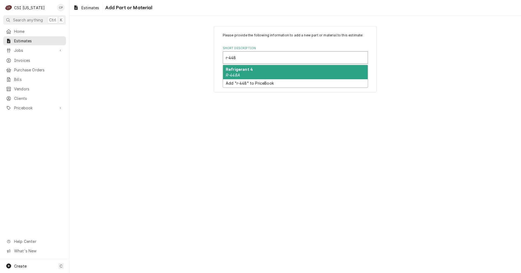
click at [243, 70] on strong "Refrigerant 4" at bounding box center [239, 69] width 27 height 5
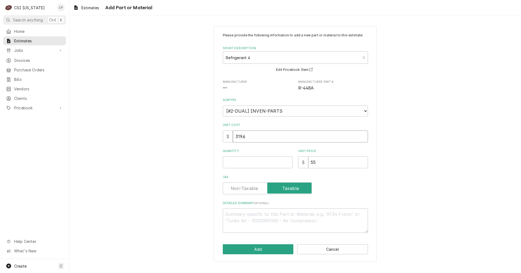
drag, startPoint x: 252, startPoint y: 137, endPoint x: 213, endPoint y: 137, distance: 38.5
click at [213, 137] on div "Please provide the following information to add a new part or material to this …" at bounding box center [294, 143] width 451 height 245
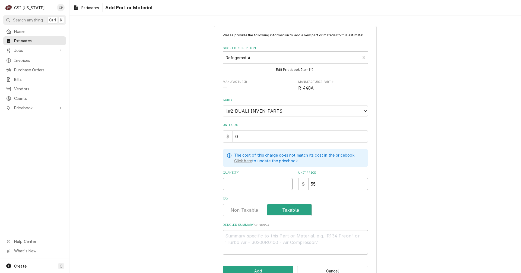
click at [232, 182] on input "Quantity" at bounding box center [258, 184] width 70 height 12
click at [241, 212] on label "Tax" at bounding box center [267, 210] width 89 height 12
click at [241, 212] on input "Tax" at bounding box center [267, 210] width 84 height 12
drag, startPoint x: 322, startPoint y: 182, endPoint x: 293, endPoint y: 185, distance: 28.9
click at [293, 185] on div "Quantity 1 Unit Price $ 55" at bounding box center [295, 180] width 145 height 19
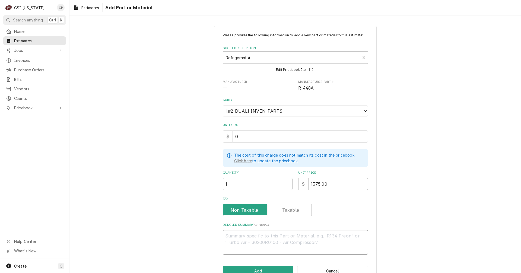
click at [245, 236] on textarea "Detailed Summary ( optional )" at bounding box center [295, 242] width 145 height 24
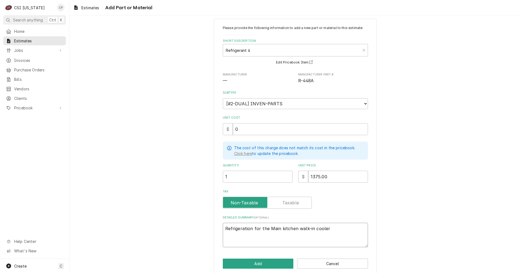
scroll to position [14, 0]
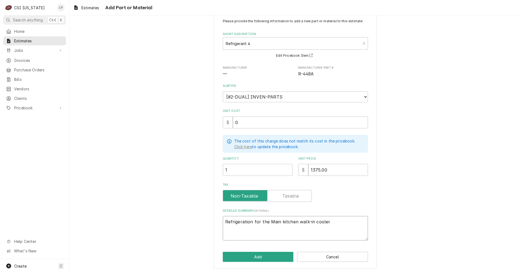
drag, startPoint x: 335, startPoint y: 222, endPoint x: 201, endPoint y: 226, distance: 134.6
click at [201, 226] on div "Please provide the following information to add a new part or material to this …" at bounding box center [294, 140] width 451 height 266
click at [265, 256] on button "Add" at bounding box center [258, 257] width 71 height 10
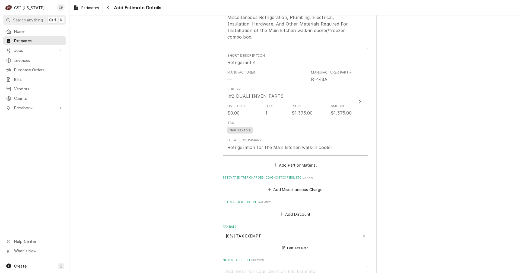
scroll to position [1854, 0]
click at [297, 162] on button "Add Part or Material" at bounding box center [295, 166] width 45 height 8
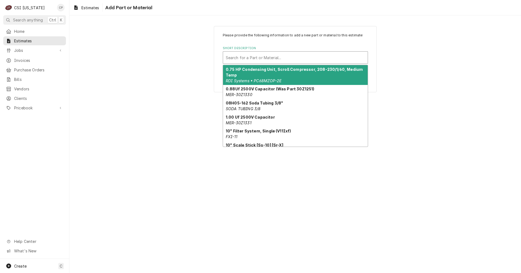
click at [245, 55] on div "Short Description" at bounding box center [295, 58] width 139 height 10
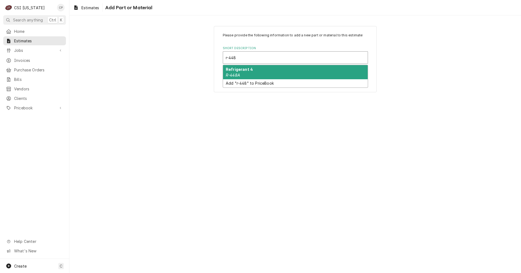
click at [247, 71] on strong "Refrigerant 4" at bounding box center [239, 69] width 27 height 5
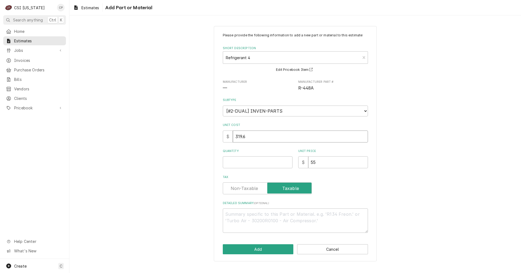
drag, startPoint x: 245, startPoint y: 137, endPoint x: 203, endPoint y: 138, distance: 42.6
click at [203, 138] on div "Please provide the following information to add a new part or material to this …" at bounding box center [294, 143] width 451 height 245
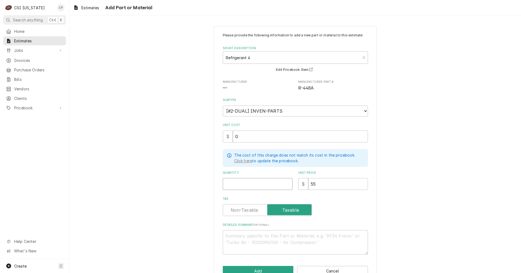
click at [239, 182] on input "Quantity" at bounding box center [258, 184] width 70 height 12
click at [249, 209] on label "Tax" at bounding box center [267, 210] width 89 height 12
click at [249, 209] on input "Tax" at bounding box center [267, 210] width 84 height 12
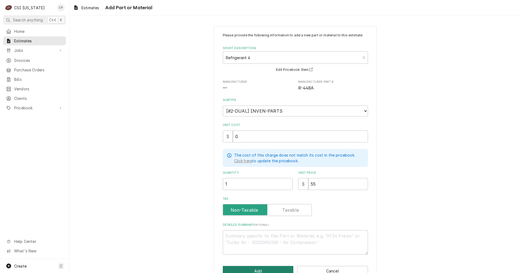
click at [260, 267] on button "Add" at bounding box center [258, 271] width 71 height 10
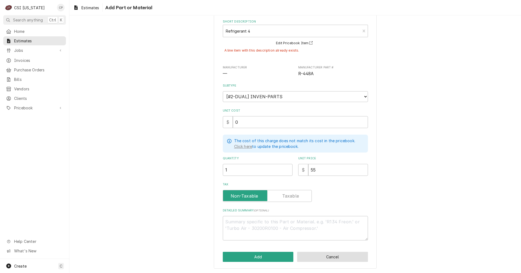
click at [342, 256] on button "Cancel" at bounding box center [332, 257] width 71 height 10
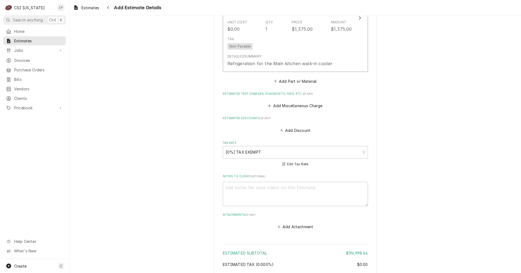
scroll to position [1861, 0]
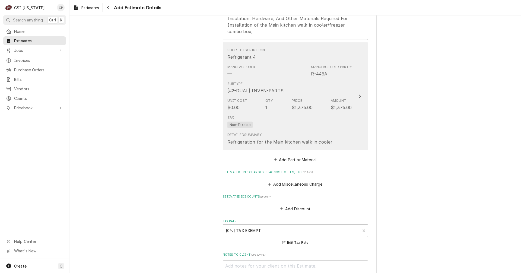
click at [359, 93] on div "Update Line Item" at bounding box center [359, 96] width 7 height 7
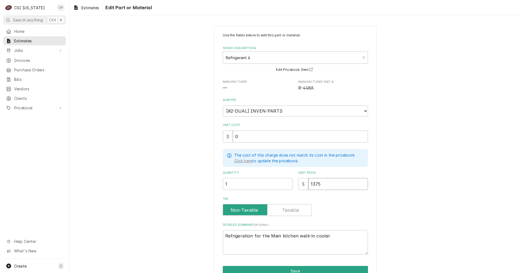
drag, startPoint x: 339, startPoint y: 185, endPoint x: 271, endPoint y: 188, distance: 67.9
click at [271, 188] on div "Quantity 1 Unit Price $ 1375" at bounding box center [295, 180] width 145 height 19
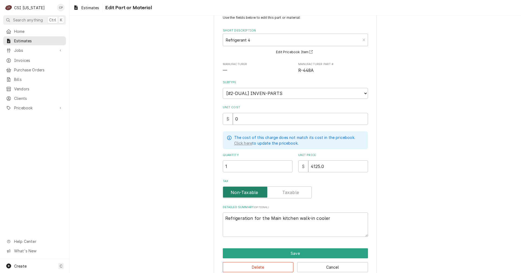
scroll to position [27, 0]
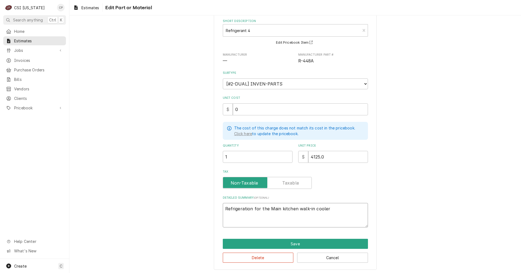
click at [329, 206] on textarea "Refrigeration for the Main kitchen walk-in cooler" at bounding box center [295, 215] width 145 height 24
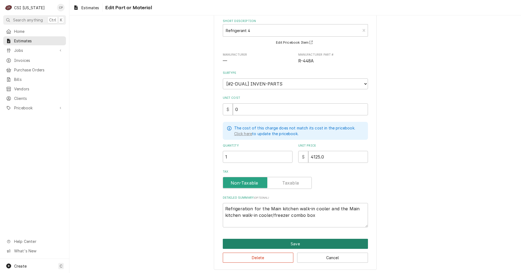
click at [293, 242] on button "Save" at bounding box center [295, 244] width 145 height 10
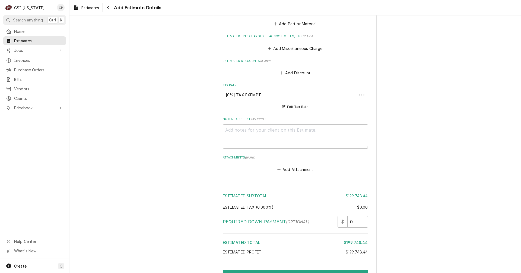
scroll to position [2003, 0]
click at [313, 270] on button "Create and Send" at bounding box center [295, 275] width 145 height 10
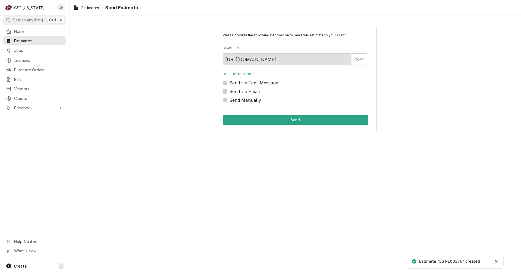
click at [229, 91] on label "Send via Email" at bounding box center [244, 91] width 31 height 7
click at [229, 91] on input "Send via Email" at bounding box center [301, 94] width 145 height 12
checkbox input "true"
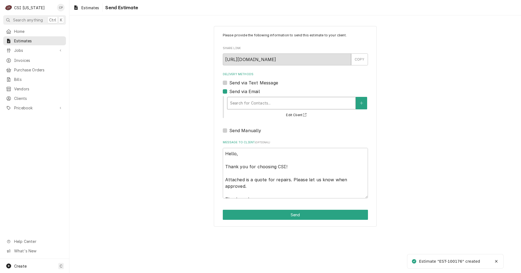
click at [250, 100] on div "Delivery Methods" at bounding box center [291, 103] width 123 height 10
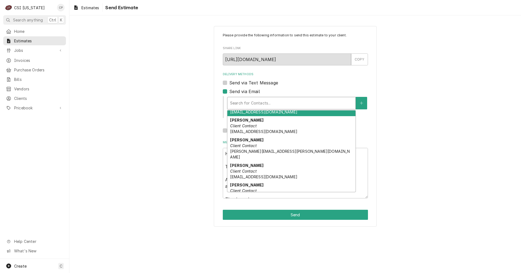
scroll to position [81, 0]
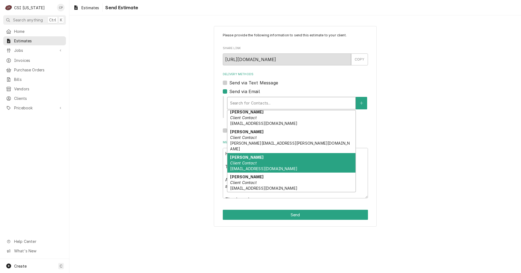
click at [238, 161] on em "Client Contact" at bounding box center [243, 163] width 26 height 5
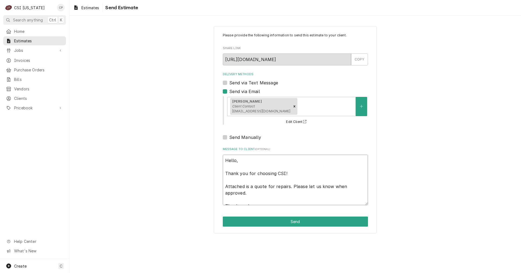
drag, startPoint x: 274, startPoint y: 187, endPoint x: 357, endPoint y: 191, distance: 83.6
click at [357, 191] on textarea "Hello, Thank you for choosing CSI! Attached is a quote for repairs. Please let …" at bounding box center [295, 180] width 145 height 50
type textarea "x"
type textarea "Hello, Thank you for choosing CSI! Attached is a quote for t Thank you!"
type textarea "x"
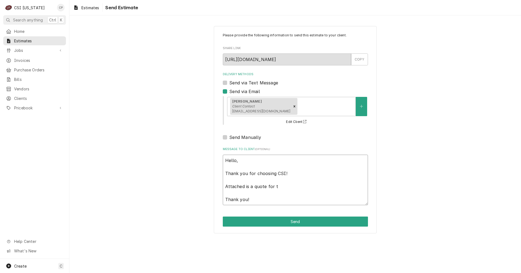
type textarea "Hello, Thank you for choosing CSI! Attached is a quote for th Thank you!"
type textarea "x"
type textarea "Hello, Thank you for choosing CSI! Attached is a quote for the Thank you!"
type textarea "x"
type textarea "Hello, Thank you for choosing CSI! Attached is a quote for the Thank you!"
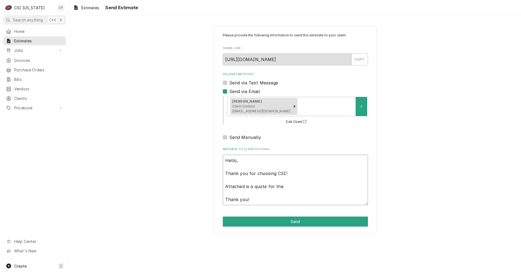
type textarea "x"
type textarea "Hello, Thank you for choosing CSI! Attached is a quote for the E Thank you!"
type textarea "x"
type textarea "Hello, Thank you for choosing CSI! Attached is a quote for the El Thank you!"
type textarea "x"
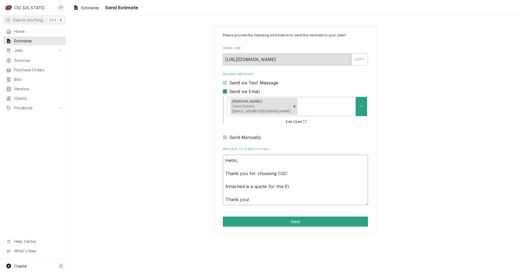
type textarea "Hello, Thank you for choosing CSI! Attached is a quote for the Eli Thank you!"
type textarea "x"
type textarea "Hello, Thank you for choosing CSI! Attached is a quote for the Eli Thank you!"
type textarea "x"
type textarea "Hello, Thank you for choosing CSI! Attached is a quote for the Eli L Thank you!"
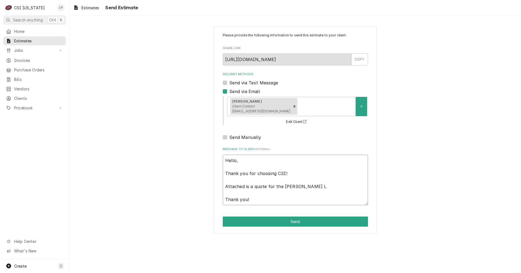
type textarea "x"
type textarea "Hello, Thank you for choosing CSI! Attached is a quote for the Eli LI Thank you!"
type textarea "x"
type textarea "Hello, Thank you for choosing CSI! Attached is a quote for the Eli LIl Thank yo…"
type textarea "x"
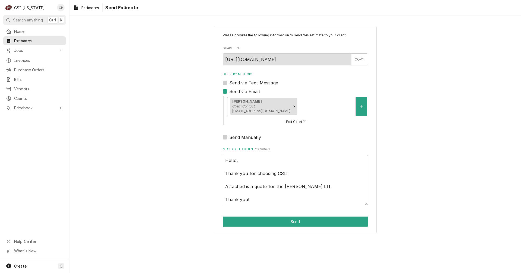
type textarea "Hello, Thank you for choosing CSI! Attached is a quote for the Eli LIll Thank y…"
type textarea "x"
type textarea "Hello, Thank you for choosing CSI! Attached is a quote for the Eli LIlly Thank …"
type textarea "x"
type textarea "Hello, Thank you for choosing CSI! Attached is a quote for the Eli LIlly- Thank…"
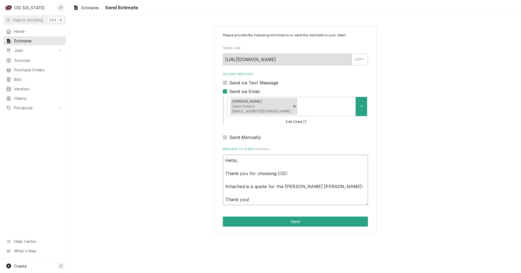
type textarea "x"
type textarea "Hello, Thank you for choosing CSI! Attached is a quote for the Eli LIlly- Thank…"
type textarea "x"
type textarea "Hello, Thank you for choosing CSI! Attached is a quote for the Eli LIlly- Thank…"
type textarea "x"
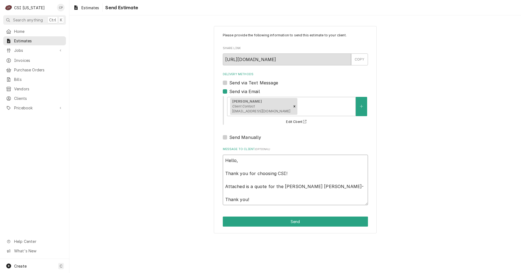
type textarea "Hello, Thank you for choosing CSI! Attached is a quote for the Eli LIlly Thank …"
type textarea "x"
type textarea "Hello, Thank you for choosing CSI! Attached is a quote for the Eli LIlly Thank …"
type textarea "x"
type textarea "Hello, Thank you for choosing CSI! Attached is a quote for the Eli LIlly - Than…"
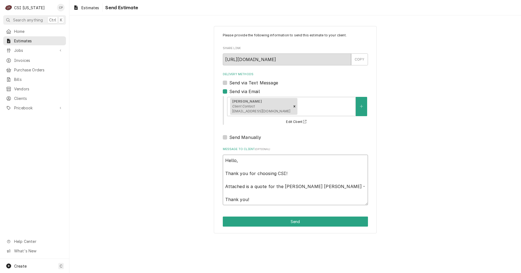
type textarea "x"
type textarea "Hello, Thank you for choosing CSI! Attached is a quote for the Eli LIlly - Than…"
type textarea "x"
type textarea "Hello, Thank you for choosing CSI! Attached is a quote for the Eli LIlly - M Th…"
type textarea "x"
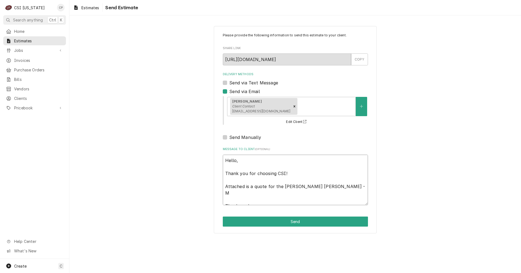
type textarea "Hello, Thank you for choosing CSI! Attached is a quote for the Eli LIlly - Me T…"
type textarea "x"
type textarea "Hello, Thank you for choosing CSI! Attached is a quote for the Eli LIlly - Med …"
type textarea "x"
type textarea "Hello, Thank you for choosing CSI! Attached is a quote for the Eli LIlly - Medi…"
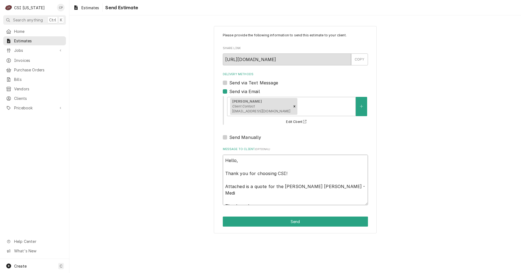
type textarea "x"
type textarea "Hello, Thank you for choosing CSI! Attached is a quote for the Eli LIlly - Medi…"
type textarea "x"
type textarea "Hello, Thank you for choosing CSI! Attached is a quote for the Eli LIlly - Medi…"
type textarea "x"
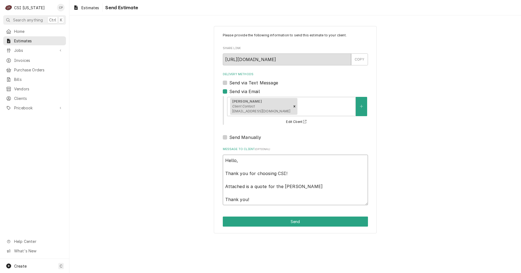
type textarea "Hello, Thank you for choosing CSI! Attached is a quote for the Eli LIlly - Medi…"
type textarea "x"
type textarea "Hello, Thank you for choosing CSI! Attached is a quote for the Eli LIlly - Medi…"
type textarea "x"
type textarea "Hello, Thank you for choosing CSI! Attached is a quote for the Eli LIlly - Medi…"
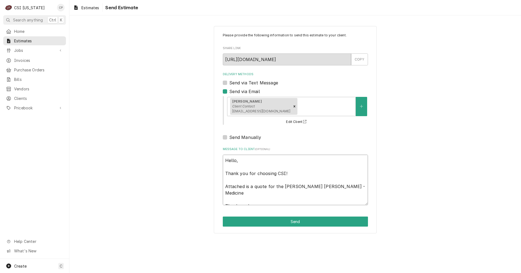
type textarea "x"
type textarea "Hello, Thank you for choosing CSI! Attached is a quote for the Eli LIlly - Medi…"
type textarea "x"
type textarea "Hello, Thank you for choosing CSI! Attached is a quote for the Eli LIlly - Medi…"
type textarea "x"
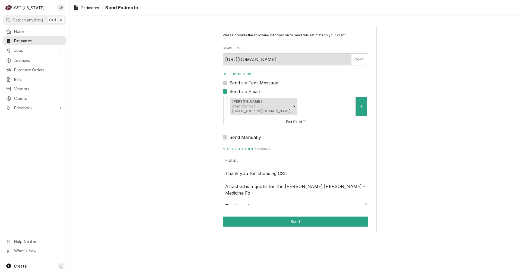
type textarea "Hello, Thank you for choosing CSI! Attached is a quote for the Eli LIlly - Medi…"
type textarea "x"
type textarea "Hello, Thank you for choosing CSI! Attached is a quote for the Eli LIlly - Medi…"
type textarea "x"
type textarea "Hello, Thank you for choosing CSI! Attached is a quote for the Eli LIlly - Medi…"
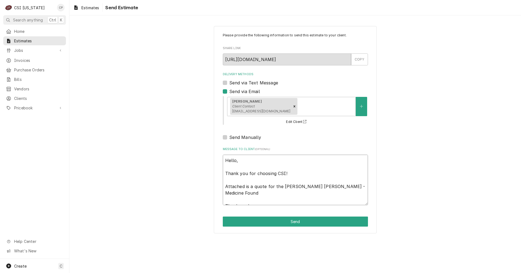
type textarea "x"
type textarea "Hello, Thank you for choosing CSI! Attached is a quote for the Eli LIlly - Medi…"
type textarea "x"
type textarea "Hello, Thank you for choosing CSI! Attached is a quote for the Eli LIlly - Medi…"
type textarea "x"
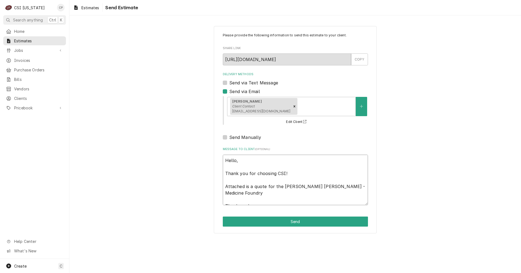
type textarea "Hello, Thank you for choosing CSI! Attached is a quote for the Eli LIlly - Medi…"
type textarea "x"
type textarea "Hello, Thank you for choosing CSI! Attached is a quote for the Eli LIlly - Medi…"
type textarea "x"
type textarea "Hello, Thank you for choosing CSI! Attached is a quote for the Eli LIlly - Medi…"
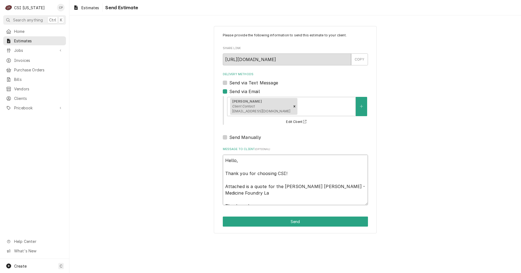
type textarea "x"
type textarea "Hello, Thank you for choosing CSI! Attached is a quote for the Eli LIlly - Medi…"
type textarea "x"
type textarea "Hello, Thank you for choosing CSI! Attached is a quote for the Eli LIlly - Medi…"
type textarea "x"
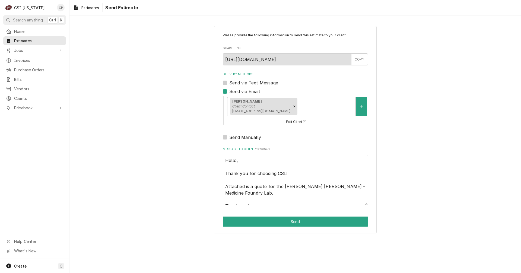
type textarea "Hello, Thank you for choosing CSI! Attached is a quote for the Eli LIlly - Medi…"
type textarea "x"
type textarea "Hello, Thank you for choosing CSI! Attached is a quote for the Eli LIlly - Medi…"
type textarea "x"
type textarea "Hello, Thank you for choosing CSI! Attached is a quote for the Eli LIlly - Medi…"
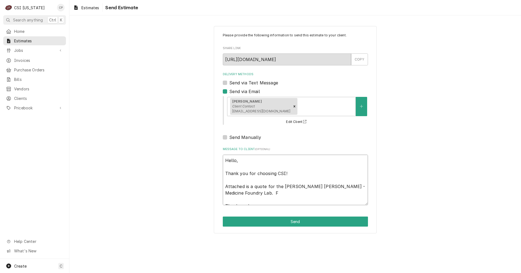
type textarea "x"
type textarea "Hello, Thank you for choosing CSI! Attached is a quote for the Eli LIlly - Medi…"
type textarea "x"
type textarea "Hello, Thank you for choosing CSI! Attached is a quote for the Eli LIlly - Medi…"
type textarea "x"
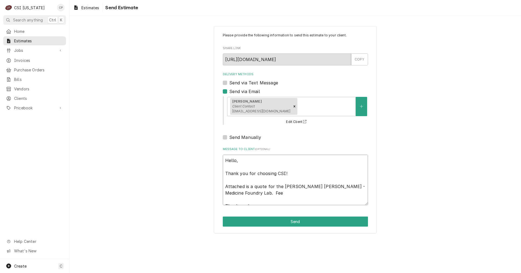
type textarea "Hello, Thank you for choosing CSI! Attached is a quote for the Eli LIlly - Medi…"
type textarea "x"
type textarea "Hello, Thank you for choosing CSI! Attached is a quote for the Eli LIlly - Medi…"
type textarea "x"
type textarea "Hello, Thank you for choosing CSI! Attached is a quote for the Eli LIlly - Medi…"
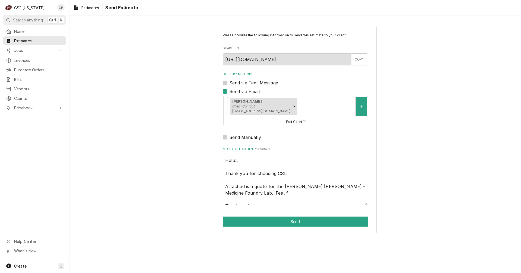
type textarea "x"
type textarea "Hello, Thank you for choosing CSI! Attached is a quote for the Eli LIlly - Medi…"
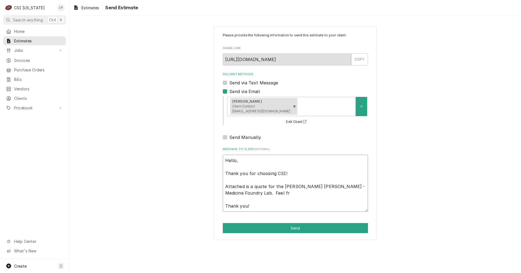
type textarea "x"
type textarea "Hello, Thank you for choosing CSI! Attached is a quote for the Eli LIlly - Medi…"
type textarea "x"
type textarea "Hello, Thank you for choosing CSI! Attached is a quote for the Eli LIlly - Medi…"
type textarea "x"
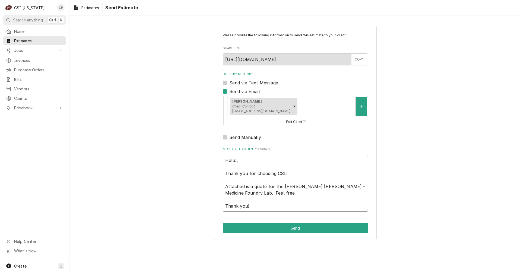
type textarea "Hello, Thank you for choosing CSI! Attached is a quote for the Eli LIlly - Medi…"
type textarea "x"
type textarea "Hello, Thank you for choosing CSI! Attached is a quote for the Eli LIlly - Medi…"
type textarea "x"
type textarea "Hello, Thank you for choosing CSI! Attached is a quote for the Eli LIlly - Medi…"
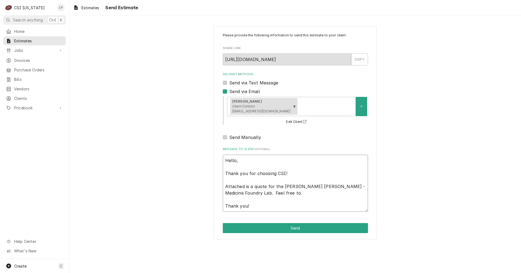
type textarea "x"
type textarea "Hello, Thank you for choosing CSI! Attached is a quote for the Eli LIlly - Medi…"
type textarea "x"
type textarea "Hello, Thank you for choosing CSI! Attached is a quote for the Eli LIlly - Medi…"
type textarea "x"
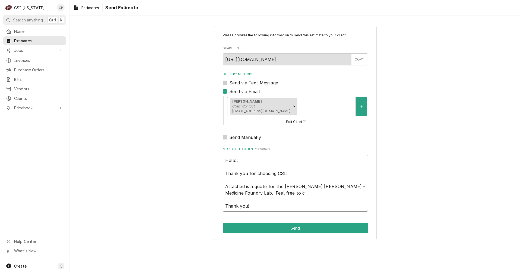
type textarea "Hello, Thank you for choosing CSI! Attached is a quote for the Eli LIlly - Medi…"
type textarea "x"
type textarea "Hello, Thank you for choosing CSI! Attached is a quote for the Eli LIlly - Medi…"
type textarea "x"
type textarea "Hello, Thank you for choosing CSI! Attached is a quote for the Eli LIlly - Medi…"
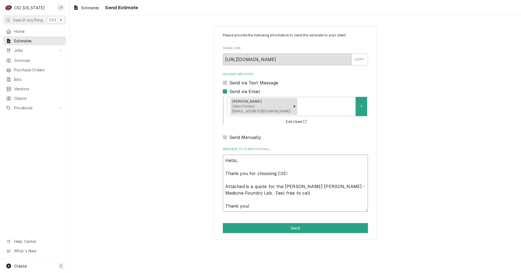
type textarea "x"
type textarea "Hello, Thank you for choosing CSI! Attached is a quote for the Eli LIlly - Medi…"
type textarea "x"
type textarea "Hello, Thank you for choosing CSI! Attached is a quote for the Eli LIlly - Medi…"
type textarea "x"
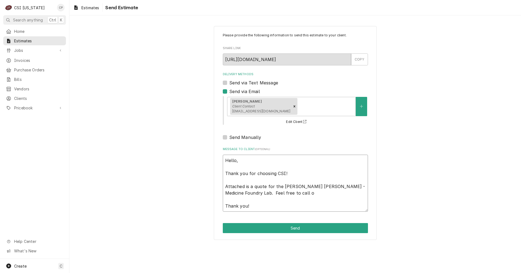
type textarea "Hello, Thank you for choosing CSI! Attached is a quote for the Eli LIlly - Medi…"
type textarea "x"
type textarea "Hello, Thank you for choosing CSI! Attached is a quote for the Eli LIlly - Medi…"
type textarea "x"
type textarea "Hello, Thank you for choosing CSI! Attached is a quote for the Eli LIlly - Medi…"
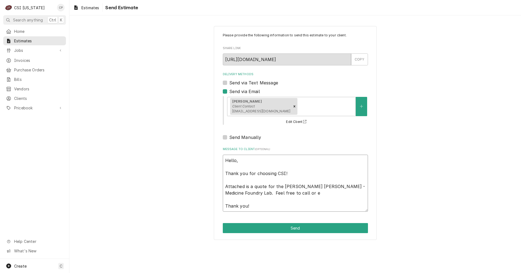
type textarea "x"
type textarea "Hello, Thank you for choosing CSI! Attached is a quote for the Eli LIlly - Medi…"
type textarea "x"
type textarea "Hello, Thank you for choosing CSI! Attached is a quote for the Eli LIlly - Medi…"
type textarea "x"
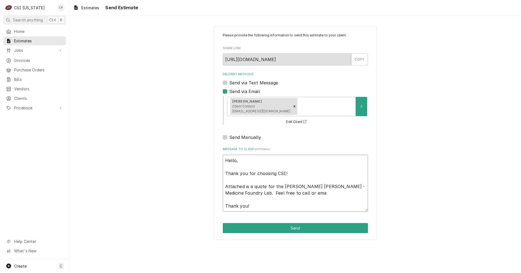
type textarea "Hello, Thank you for choosing CSI! Attached is a quote for the Eli LIlly - Medi…"
type textarea "x"
type textarea "Hello, Thank you for choosing CSI! Attached is a quote for the Eli LIlly - Medi…"
type textarea "x"
type textarea "Hello, Thank you for choosing CSI! Attached is a quote for the Eli LIlly - Medi…"
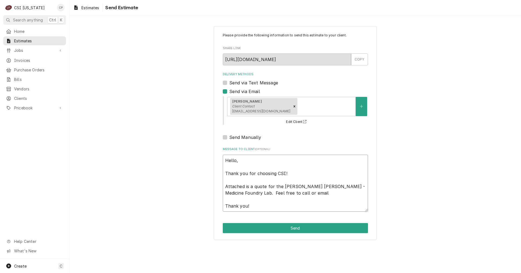
type textarea "x"
type textarea "Hello, Thank you for choosing CSI! Attached is a quote for the Eli LIlly - Medi…"
type textarea "x"
type textarea "Hello, Thank you for choosing CSI! Attached is a quote for the Eli LIlly - Medi…"
type textarea "x"
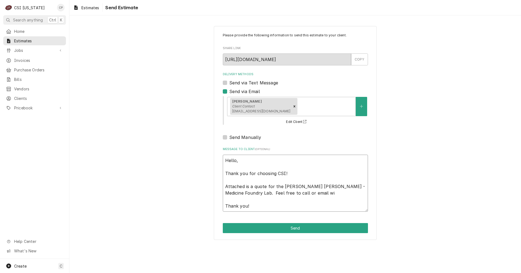
type textarea "Hello, Thank you for choosing CSI! Attached is a quote for the Eli LIlly - Medi…"
type textarea "x"
type textarea "Hello, Thank you for choosing CSI! Attached is a quote for the Eli LIlly - Medi…"
type textarea "x"
type textarea "Hello, Thank you for choosing CSI! Attached is a quote for the Eli LIlly - Medi…"
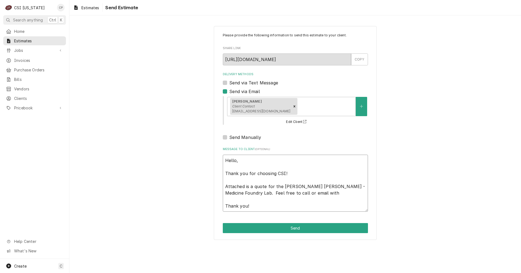
type textarea "x"
type textarea "Hello, Thank you for choosing CSI! Attached is a quote for the Eli LIlly - Medi…"
type textarea "x"
type textarea "Hello, Thank you for choosing CSI! Attached is a quote for the Eli LIlly - Medi…"
type textarea "x"
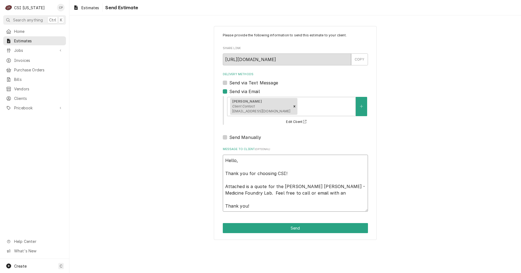
type textarea "Hello, Thank you for choosing CSI! Attached is a quote for the Eli LIlly - Medi…"
type textarea "x"
type textarea "Hello, Thank you for choosing CSI! Attached is a quote for the Eli LIlly - Medi…"
type textarea "x"
type textarea "Hello, Thank you for choosing CSI! Attached is a quote for the Eli LIlly - Medi…"
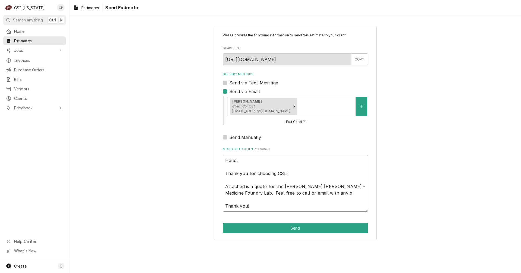
type textarea "x"
type textarea "Hello, Thank you for choosing CSI! Attached is a quote for the Eli LIlly - Medi…"
type textarea "x"
type textarea "Hello, Thank you for choosing CSI! Attached is a quote for the Eli LIlly - Medi…"
type textarea "x"
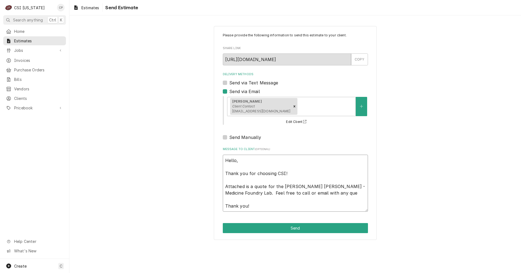
type textarea "Hello, Thank you for choosing CSI! Attached is a quote for the Eli LIlly - Medi…"
type textarea "x"
type textarea "Hello, Thank you for choosing CSI! Attached is a quote for the Eli LIlly - Medi…"
type textarea "x"
type textarea "Hello, Thank you for choosing CSI! Attached is a quote for the Eli LIlly - Medi…"
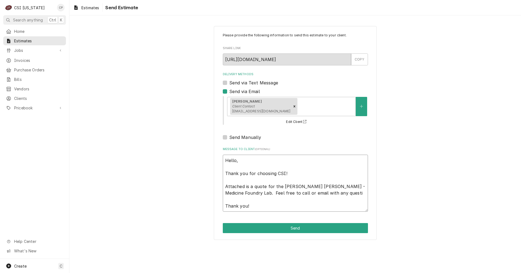
type textarea "x"
type textarea "Hello, Thank you for choosing CSI! Attached is a quote for the Eli LIlly - Medi…"
type textarea "x"
type textarea "Hello, Thank you for choosing CSI! Attached is a quote for the Eli LIlly - Medi…"
type textarea "x"
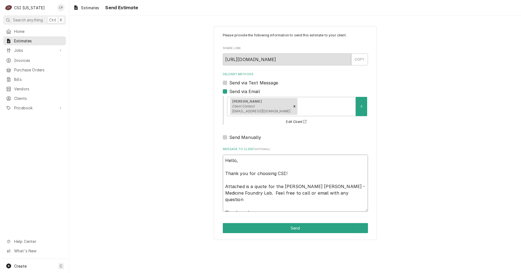
type textarea "Hello, Thank you for choosing CSI! Attached is a quote for the Eli LIlly - Medi…"
type textarea "x"
type textarea "Hello, Thank you for choosing CSI! Attached is a quote for the Eli LIlly - Medi…"
type textarea "x"
type textarea "Hello, Thank you for choosing CSI! Attached is a quote for the Eli LIlly - Medi…"
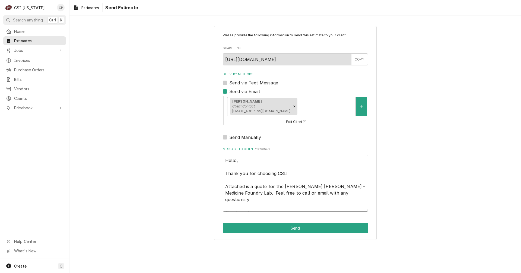
type textarea "x"
type textarea "Hello, Thank you for choosing CSI! Attached is a quote for the Eli LIlly - Medi…"
type textarea "x"
type textarea "Hello, Thank you for choosing CSI! Attached is a quote for the Eli LIlly - Medi…"
type textarea "x"
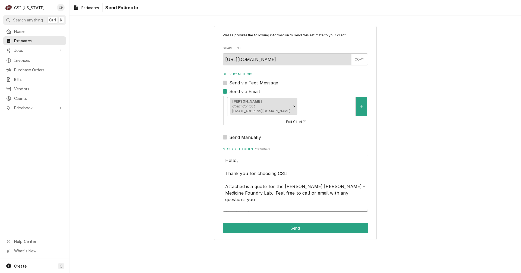
type textarea "Hello, Thank you for choosing CSI! Attached is a quote for the Eli LIlly - Medi…"
type textarea "x"
type textarea "Hello, Thank you for choosing CSI! Attached is a quote for the Eli LIlly - Medi…"
type textarea "x"
type textarea "Hello, Thank you for choosing CSI! Attached is a quote for the Eli LIlly - Medi…"
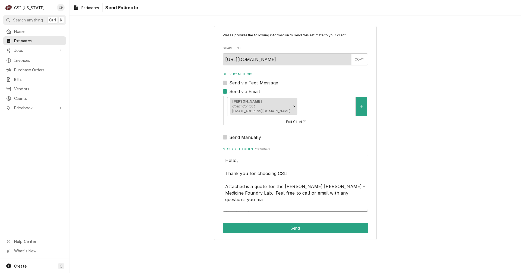
type textarea "x"
type textarea "Hello, Thank you for choosing CSI! Attached is a quote for the Eli LIlly - Medi…"
type textarea "x"
type textarea "Hello, Thank you for choosing CSI! Attached is a quote for the Eli LIlly - Medi…"
type textarea "x"
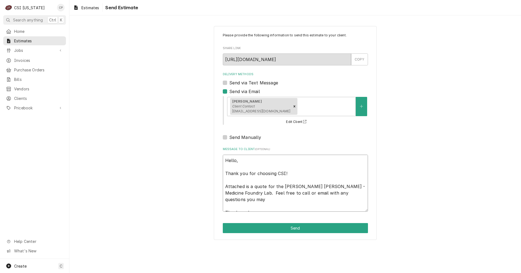
type textarea "Hello, Thank you for choosing CSI! Attached is a quote for the Eli LIlly - Medi…"
type textarea "x"
type textarea "Hello, Thank you for choosing CSI! Attached is a quote for the Eli LIlly - Medi…"
type textarea "x"
click at [292, 188] on textarea "Hello, Thank you for choosing CSI! Attached is a quote for the Eli LIlly - Medi…" at bounding box center [295, 183] width 145 height 57
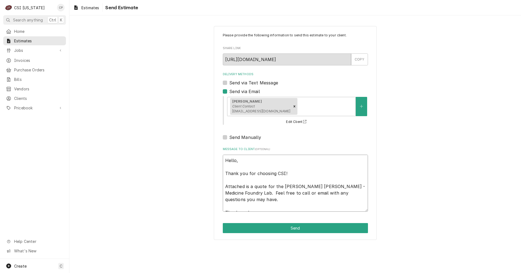
click at [319, 200] on textarea "Hello, Thank you for choosing CSI! Attached is a quote for the Eli Lilly - Medi…" at bounding box center [295, 183] width 145 height 57
click at [305, 229] on button "Send" at bounding box center [295, 228] width 145 height 10
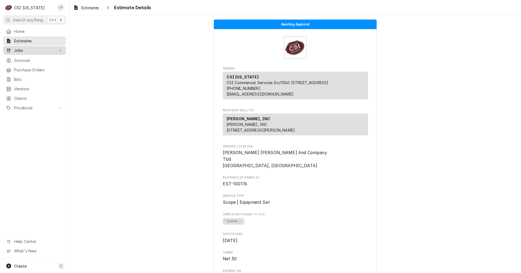
click at [24, 52] on link "Jobs" at bounding box center [34, 50] width 63 height 9
click at [25, 58] on span "Jobs" at bounding box center [38, 60] width 49 height 6
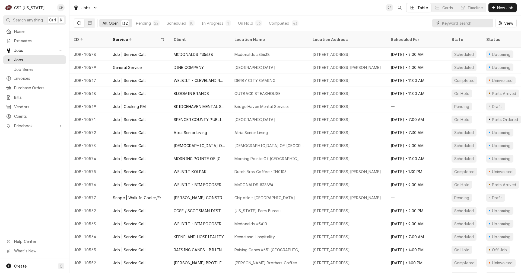
click at [455, 22] on input "Dynamic Content Wrapper" at bounding box center [466, 23] width 48 height 9
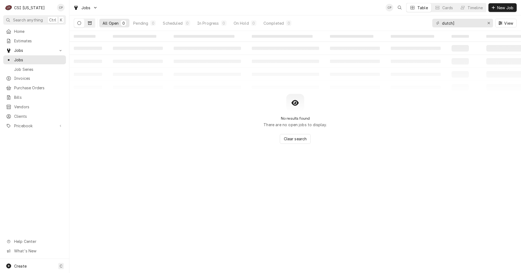
click at [91, 25] on icon "Dynamic Content Wrapper" at bounding box center [90, 22] width 4 height 3
click at [78, 23] on icon "Dynamic Content Wrapper" at bounding box center [79, 23] width 4 height 4
click at [465, 25] on input "dutch]" at bounding box center [462, 23] width 41 height 9
type input "dutch"
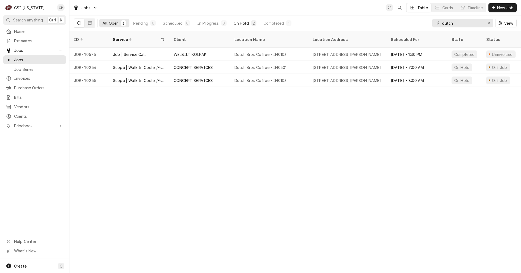
click at [252, 23] on div "2" at bounding box center [253, 23] width 3 height 6
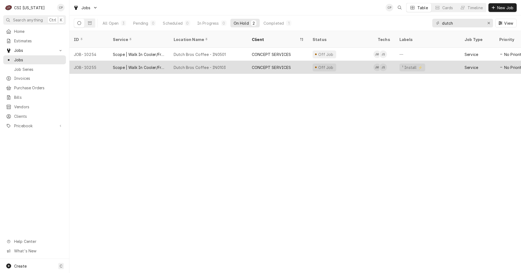
click at [137, 65] on div "Scope | Walk In Cooler/Freezer Install" at bounding box center [139, 68] width 52 height 6
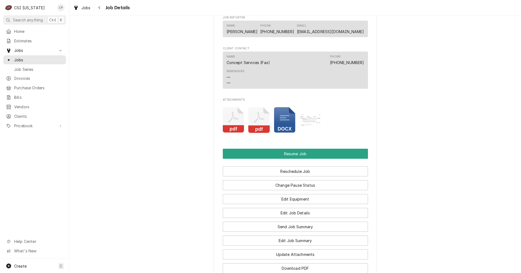
scroll to position [556, 0]
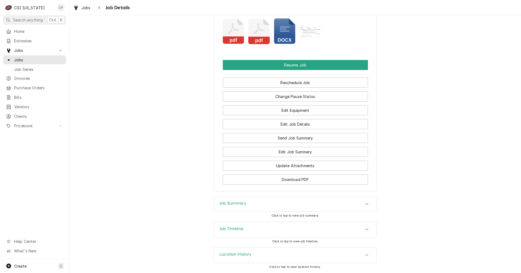
click at [232, 203] on h3 "Job Summary" at bounding box center [232, 203] width 27 height 5
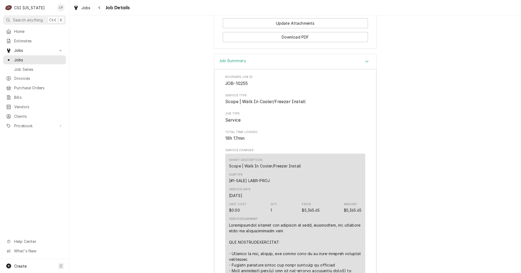
scroll to position [723, 0]
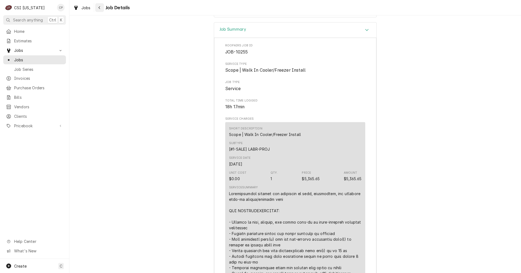
click at [101, 8] on div "Navigate back" at bounding box center [99, 7] width 5 height 5
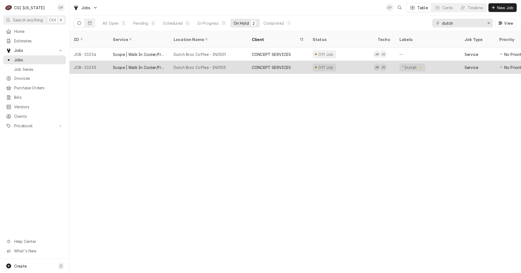
click at [197, 65] on div "Dutch Bros Coffee - IN0103" at bounding box center [200, 68] width 52 height 6
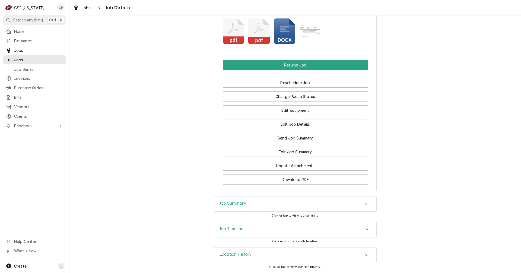
scroll to position [556, 0]
click at [231, 230] on h3 "Job Timeline" at bounding box center [231, 228] width 24 height 5
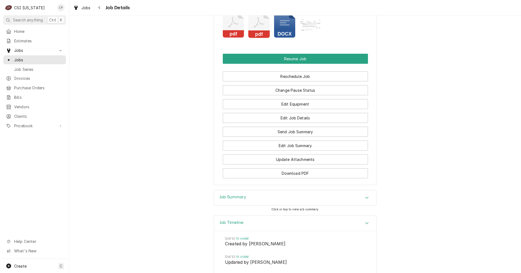
click at [229, 200] on h3 "Job Summary" at bounding box center [232, 196] width 27 height 5
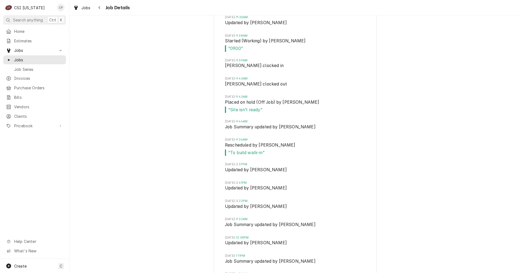
scroll to position [1279, 0]
